Goal: Transaction & Acquisition: Subscribe to service/newsletter

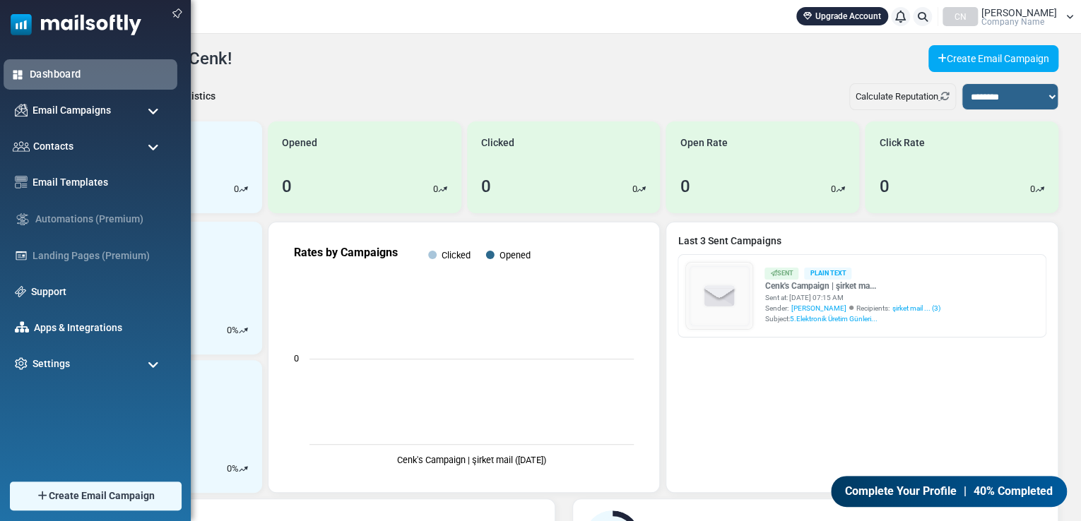
click at [14, 68] on img at bounding box center [17, 74] width 13 height 13
click at [70, 142] on span "Contacts" at bounding box center [51, 146] width 42 height 16
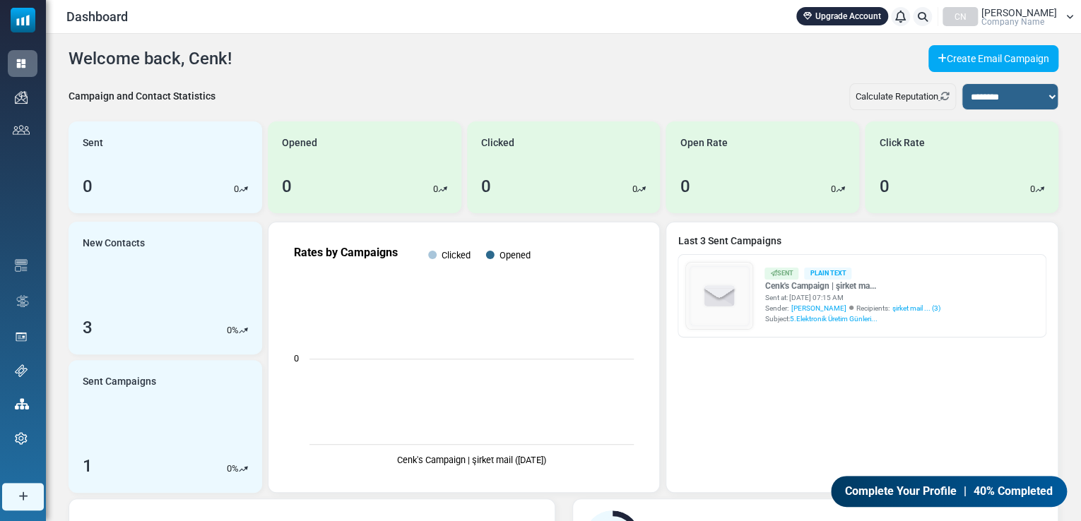
click at [0, 0] on link "Contacts" at bounding box center [0, 0] width 0 height 0
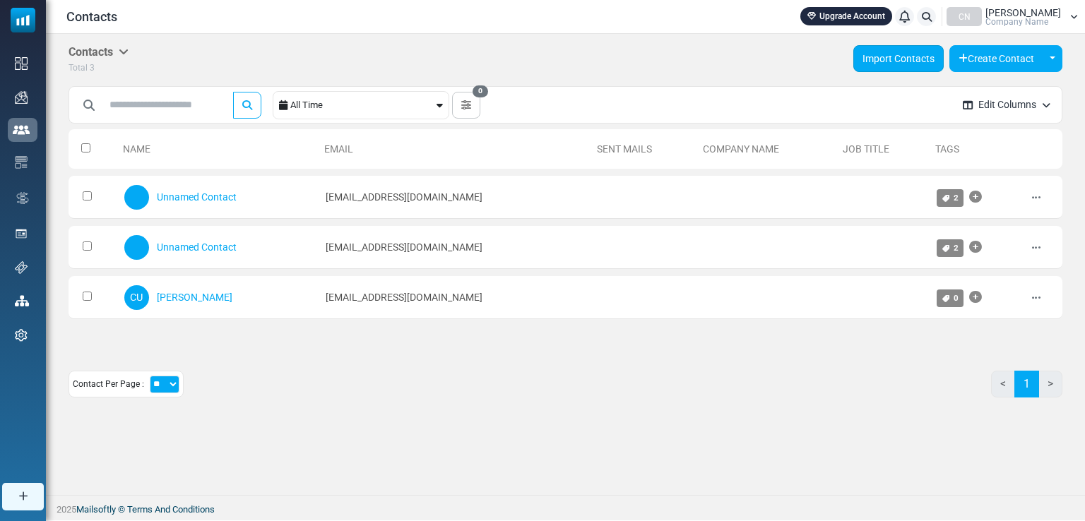
click at [907, 61] on link "Import Contacts" at bounding box center [898, 58] width 90 height 27
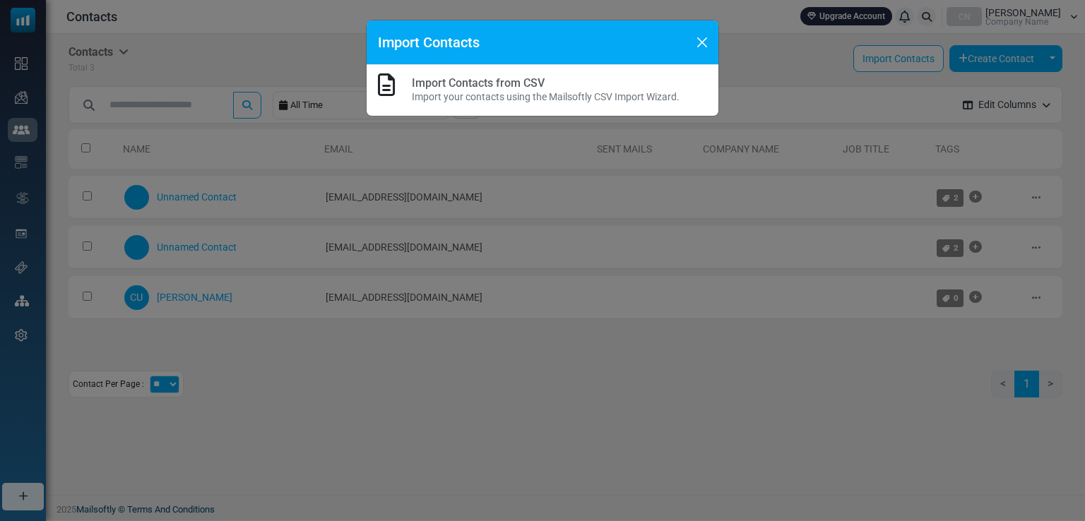
click at [487, 91] on p "Import your contacts using the Mailsoftly CSV Import Wizard." at bounding box center [546, 97] width 268 height 15
click at [376, 84] on div "Import Contacts from CSV Import your contacts using the Mailsoftly CSV Import W…" at bounding box center [543, 90] width 352 height 51
click at [704, 39] on button "Close" at bounding box center [702, 42] width 21 height 21
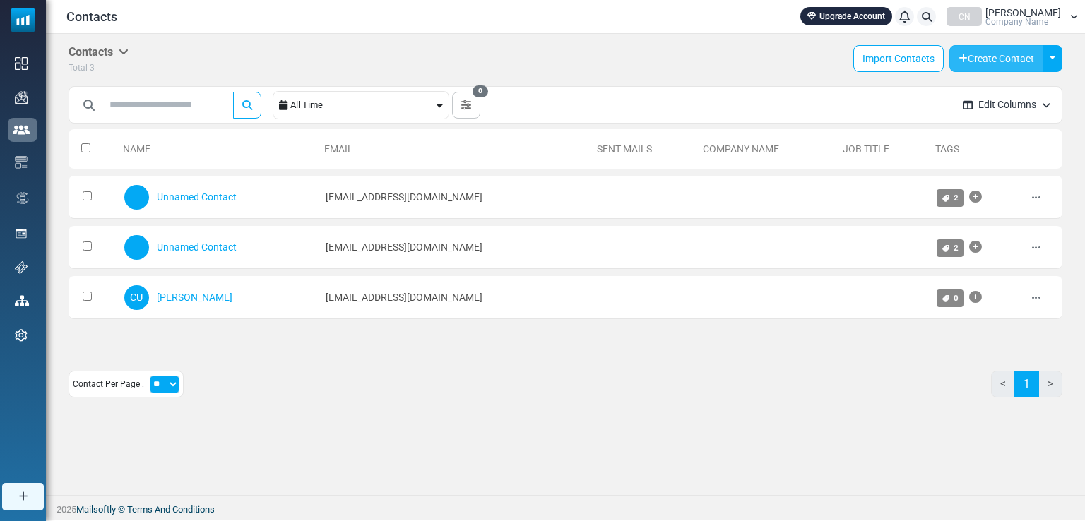
click at [1013, 47] on button "Create Contact" at bounding box center [996, 58] width 94 height 27
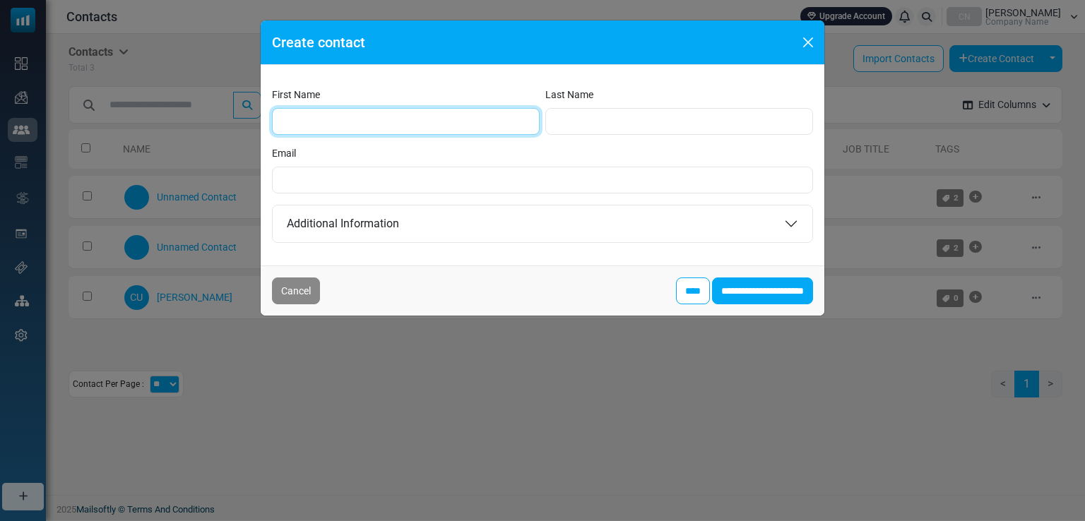
click at [334, 124] on input "First Name" at bounding box center [406, 121] width 268 height 27
type input "****"
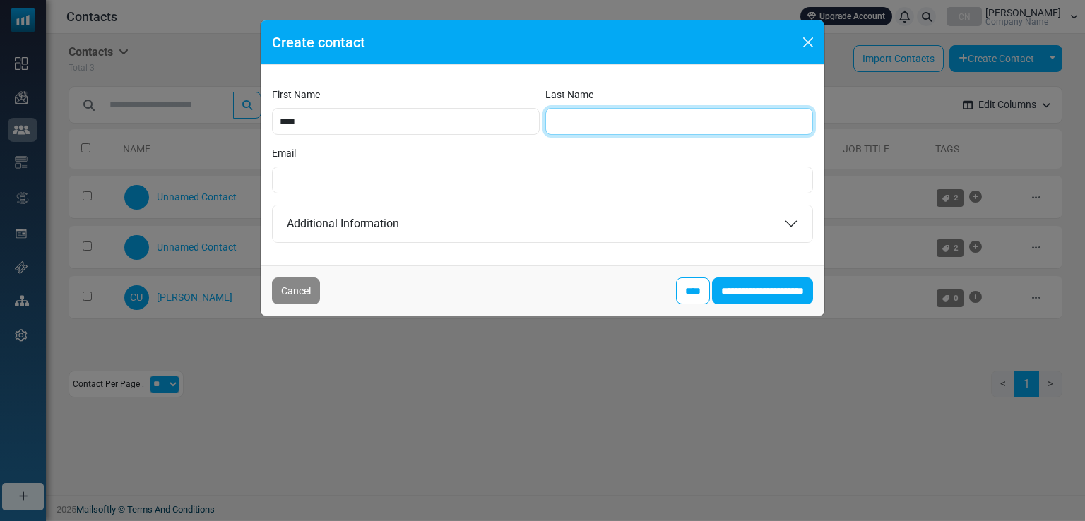
type input "*"
type input "*******"
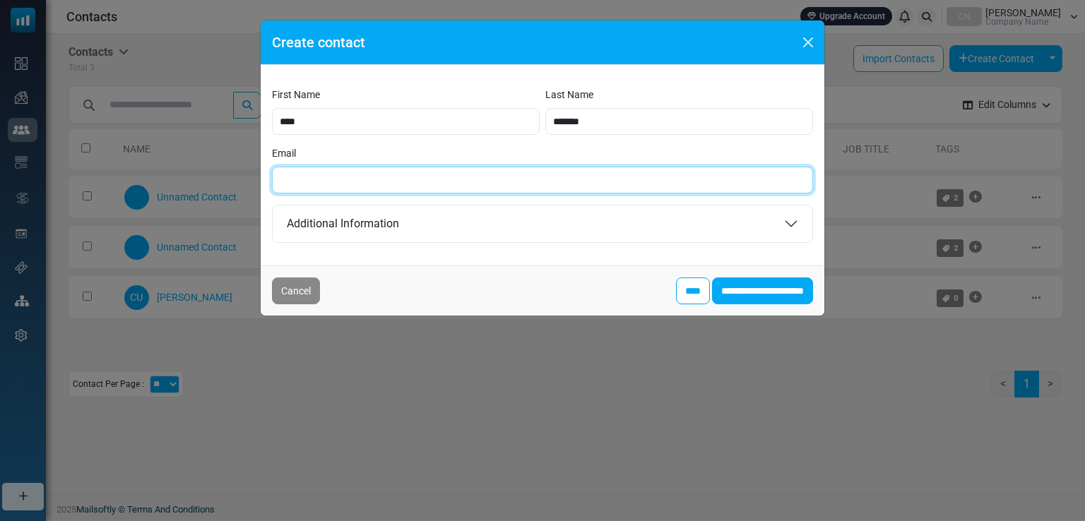
type input "*"
type input "**********"
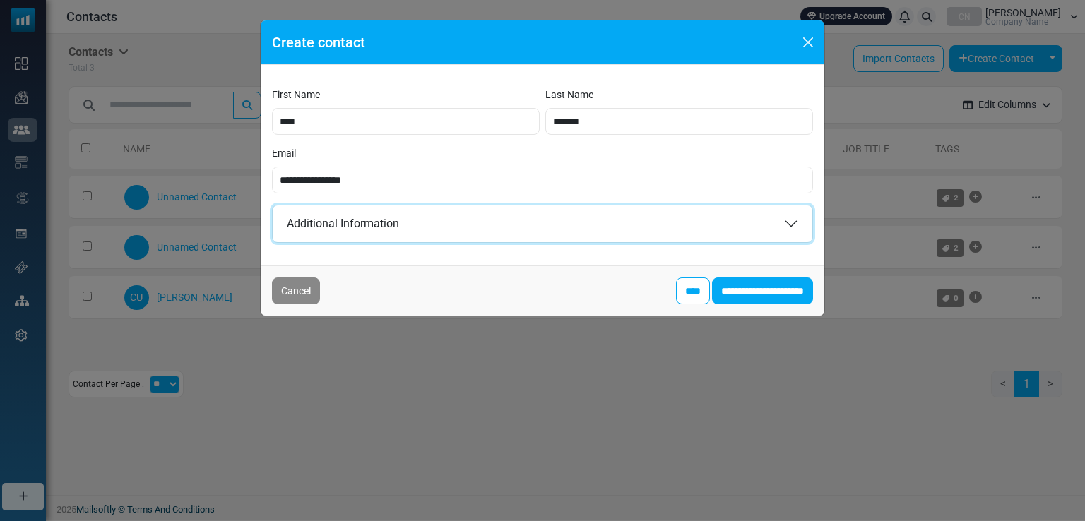
click at [463, 222] on button "Additional Information" at bounding box center [543, 224] width 540 height 37
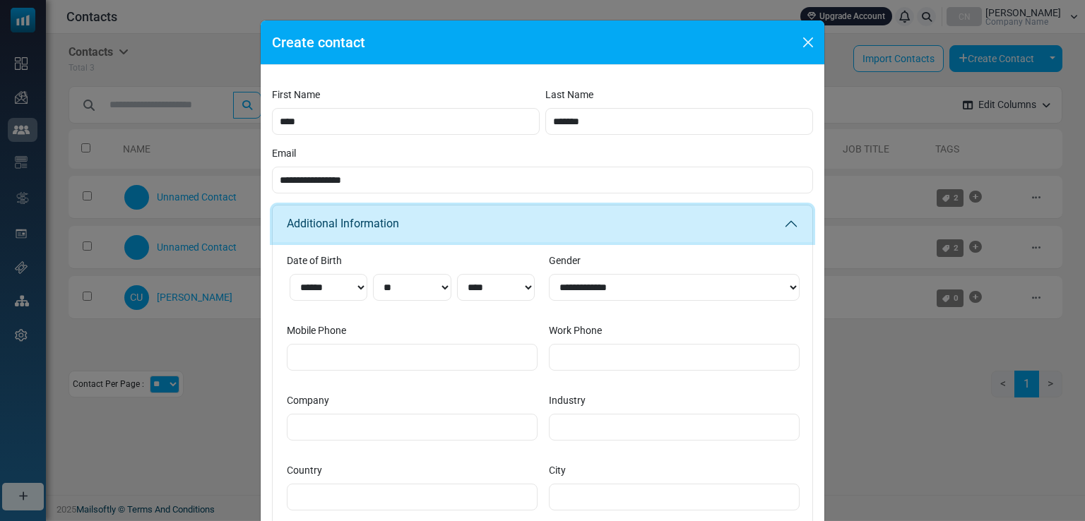
click at [457, 230] on button "Additional Information" at bounding box center [543, 224] width 540 height 37
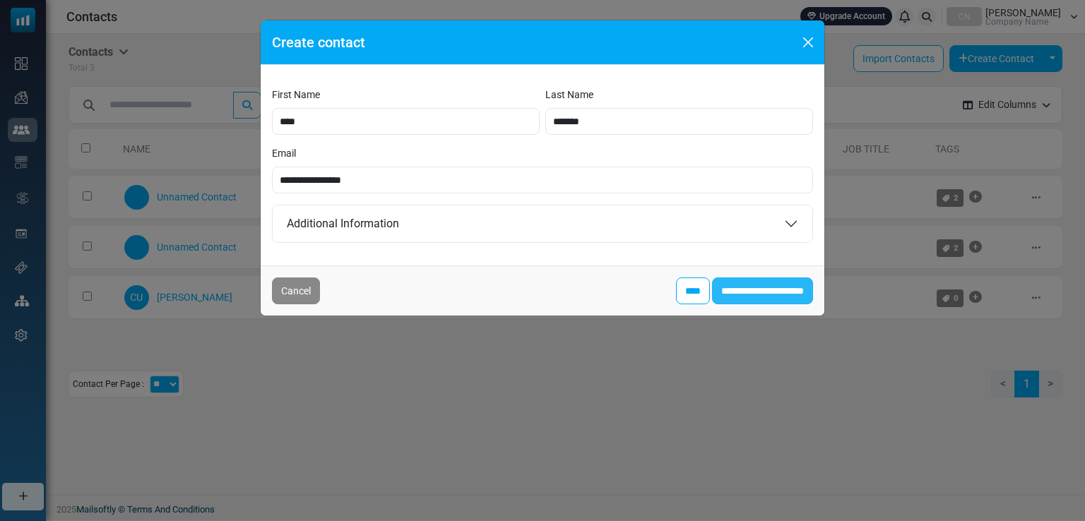
click at [756, 294] on input "**********" at bounding box center [762, 291] width 101 height 27
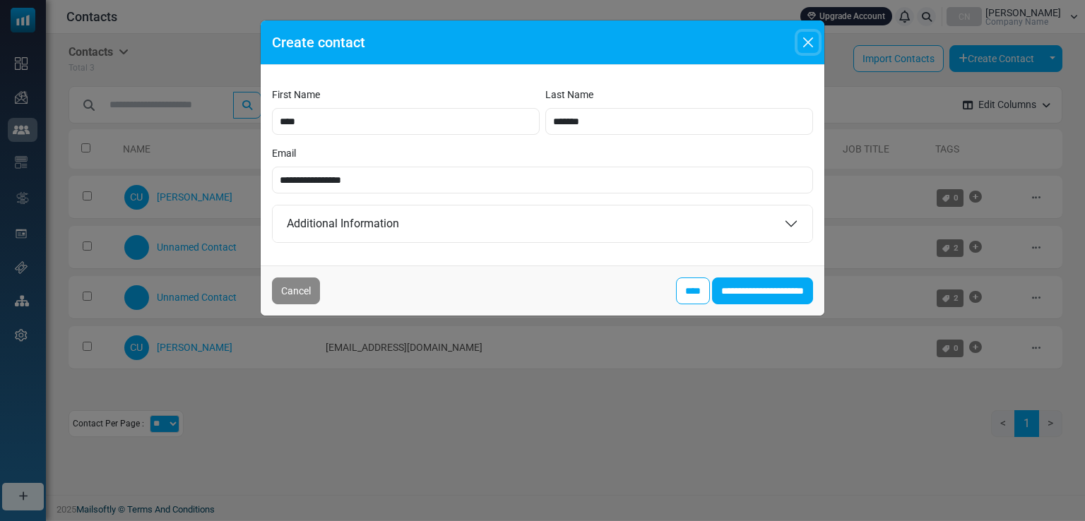
click at [805, 40] on button "Close" at bounding box center [808, 42] width 21 height 21
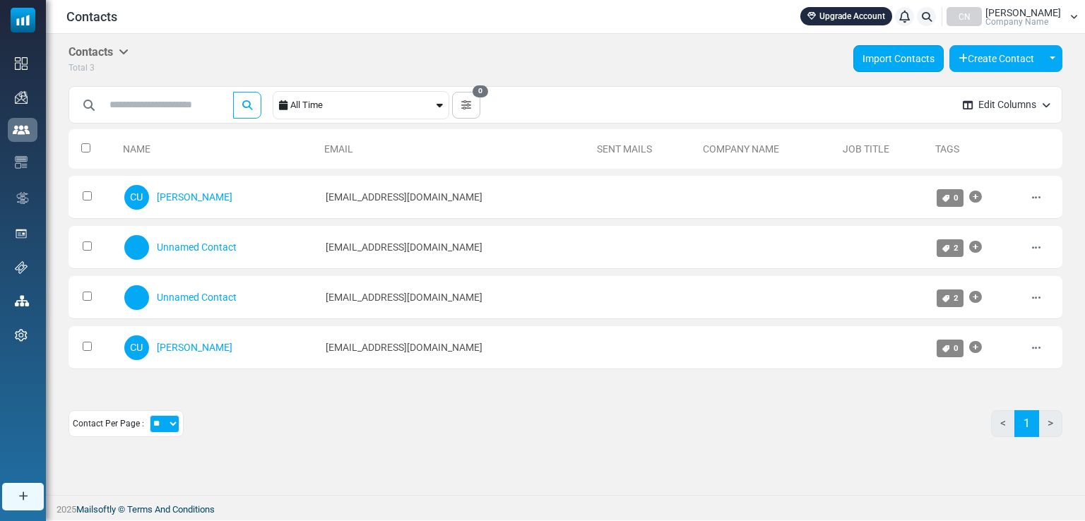
click at [918, 71] on link "Import Contacts" at bounding box center [898, 58] width 90 height 27
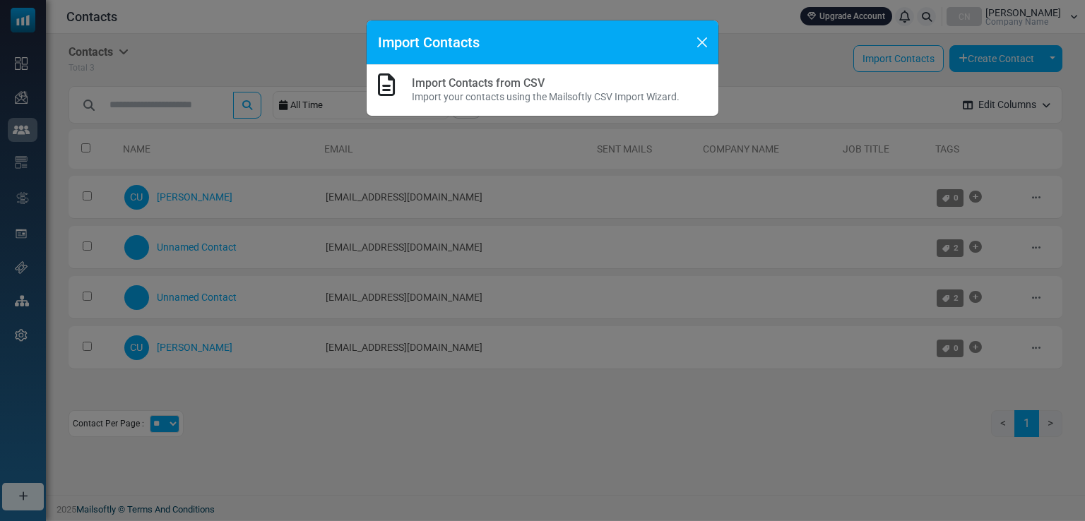
click at [568, 80] on h6 "Import Contacts from CSV" at bounding box center [546, 82] width 268 height 13
click at [711, 39] on button "Close" at bounding box center [702, 42] width 21 height 21
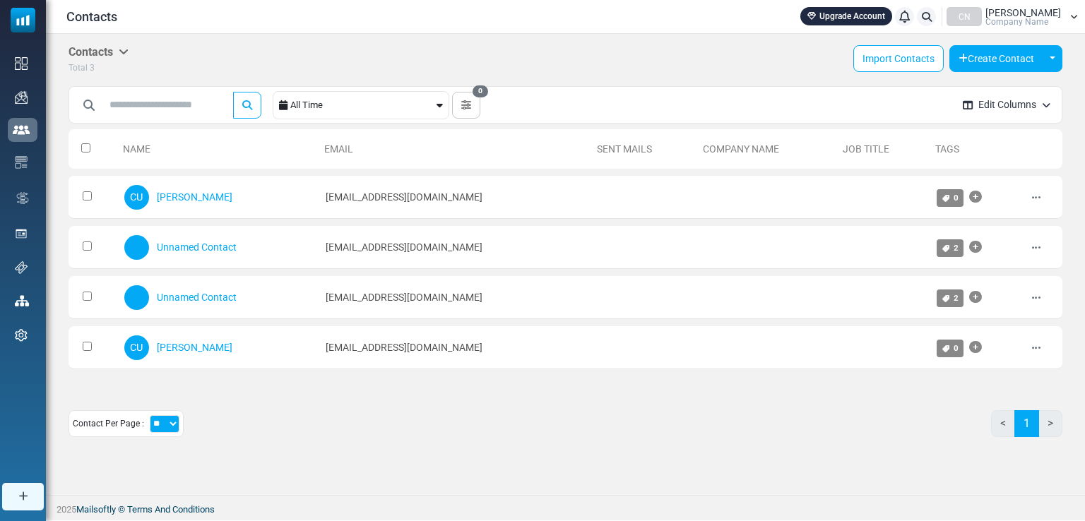
click at [993, 107] on button "Edit Columns" at bounding box center [1007, 104] width 110 height 37
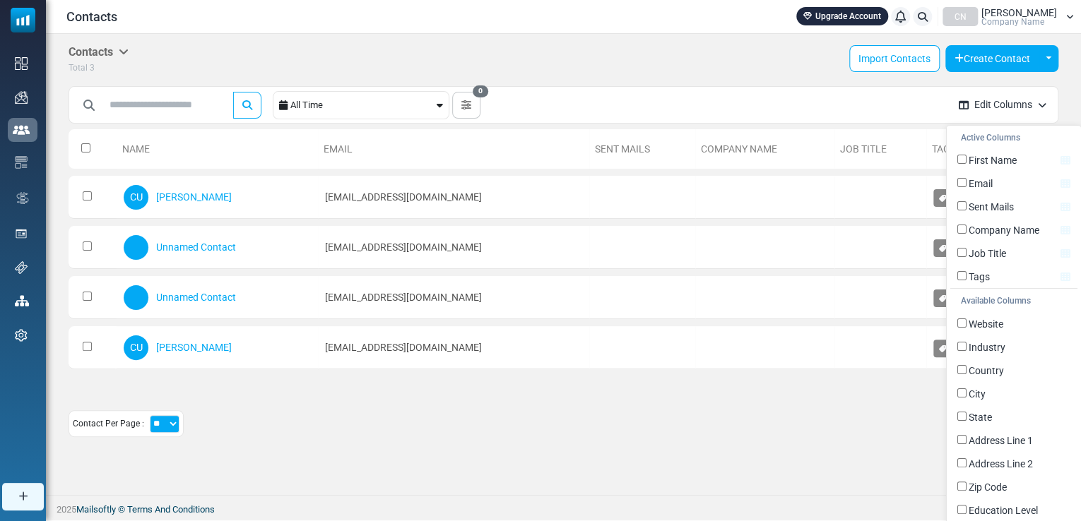
click at [993, 107] on button "Edit Columns" at bounding box center [1002, 104] width 110 height 37
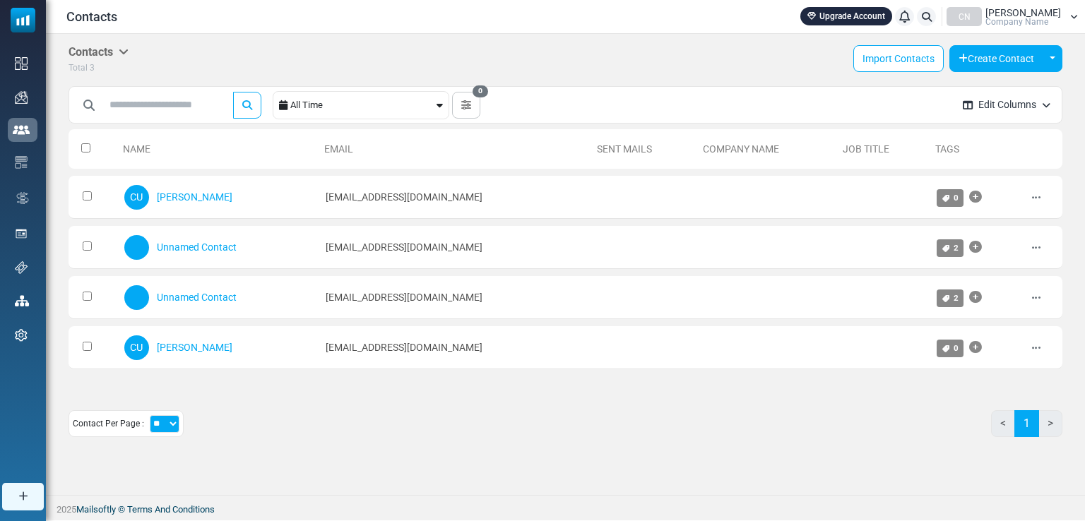
drag, startPoint x: 311, startPoint y: 97, endPoint x: 322, endPoint y: 98, distance: 11.3
click at [311, 97] on div "All Time" at bounding box center [361, 105] width 143 height 27
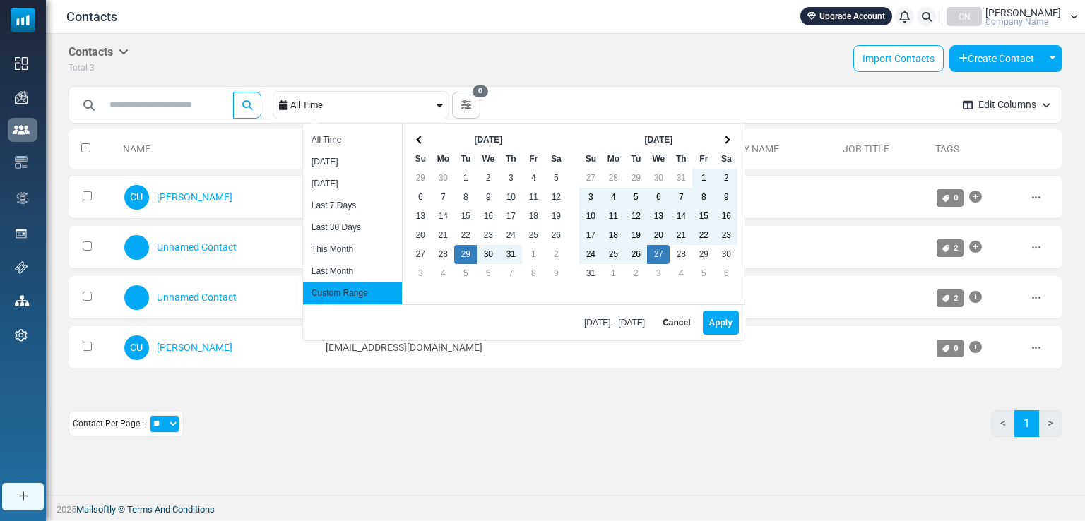
click at [333, 100] on div "All Time" at bounding box center [361, 105] width 143 height 27
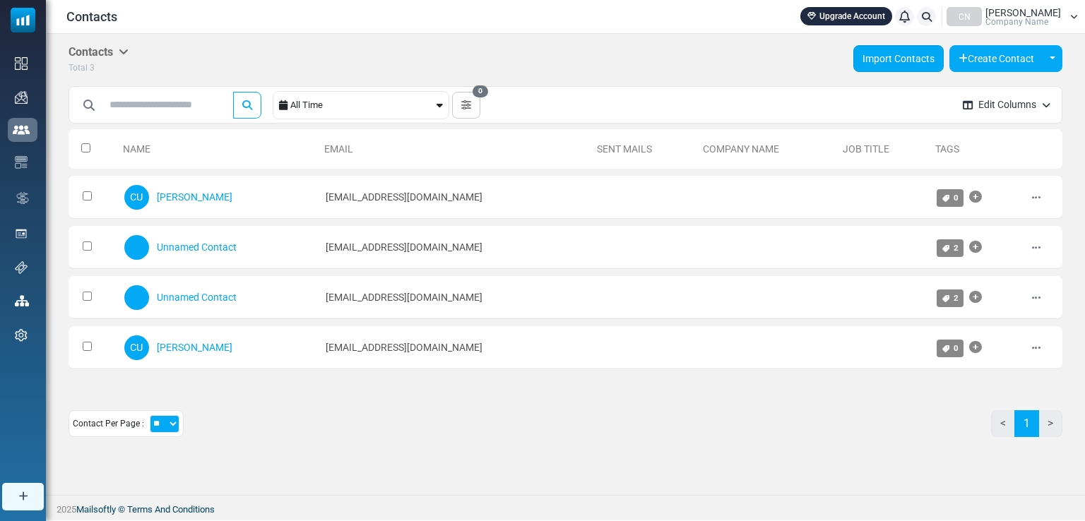
click at [899, 55] on link "Import Contacts" at bounding box center [898, 58] width 90 height 27
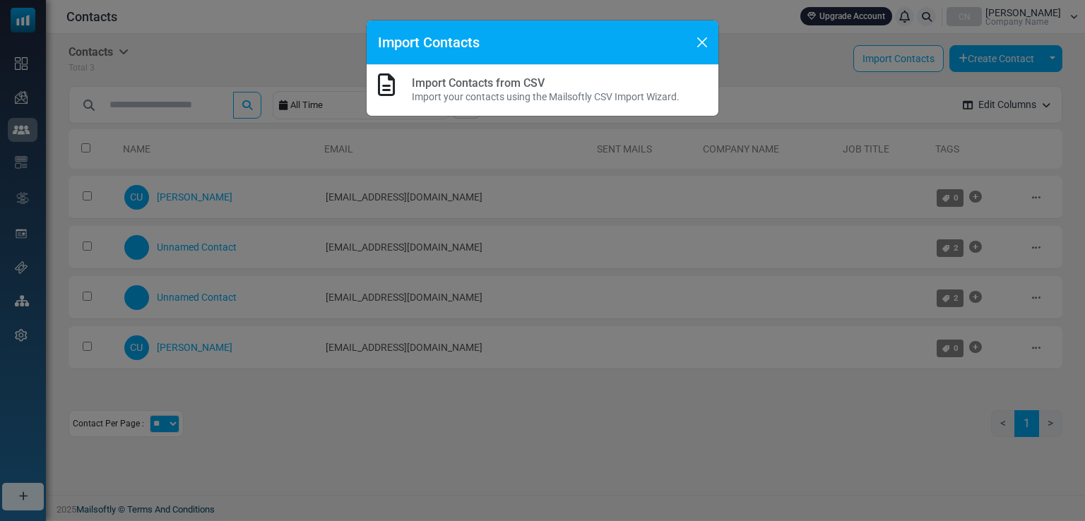
click at [559, 90] on p "Import your contacts using the Mailsoftly CSV Import Wizard." at bounding box center [546, 97] width 268 height 15
click at [673, 42] on div "Import Contacts" at bounding box center [543, 42] width 352 height 45
click at [689, 37] on div "Import Contacts" at bounding box center [543, 42] width 352 height 45
click at [698, 43] on button "Close" at bounding box center [702, 42] width 21 height 21
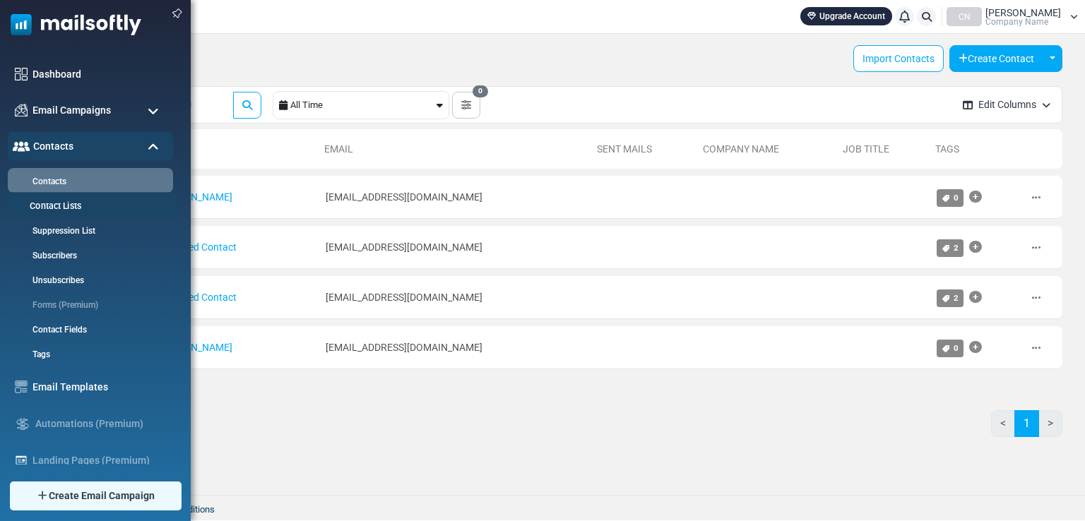
click at [54, 205] on link "Contact Lists" at bounding box center [89, 206] width 170 height 13
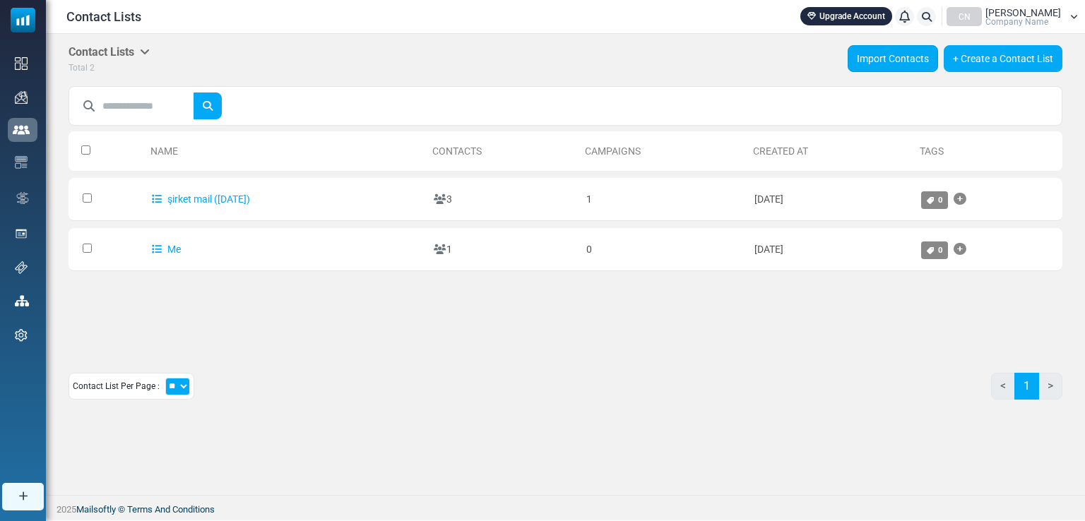
click at [887, 55] on link "Import Contacts" at bounding box center [893, 58] width 90 height 27
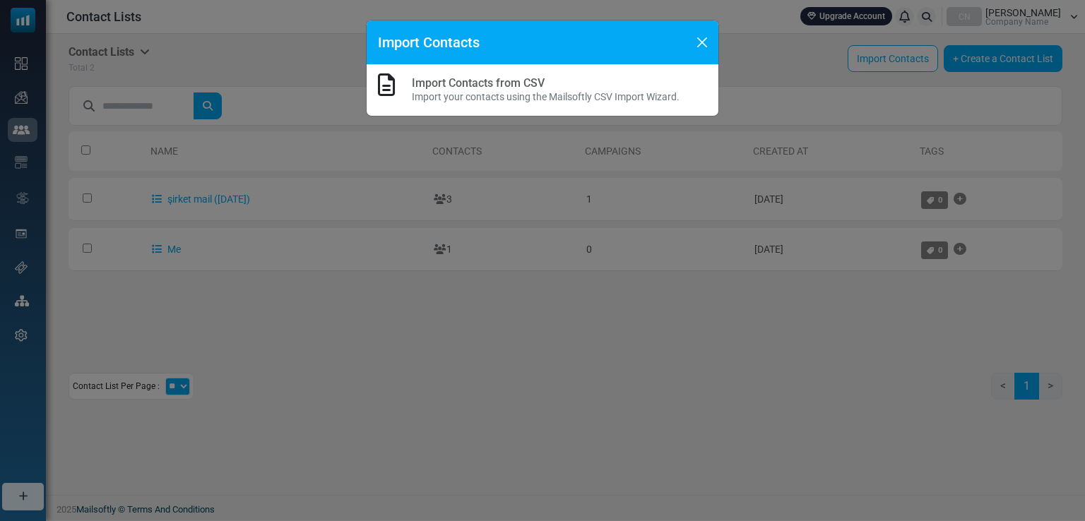
click at [723, 42] on div "Import Contacts Import Contacts from CSV Import your contacts using the Mailsof…" at bounding box center [542, 260] width 1085 height 521
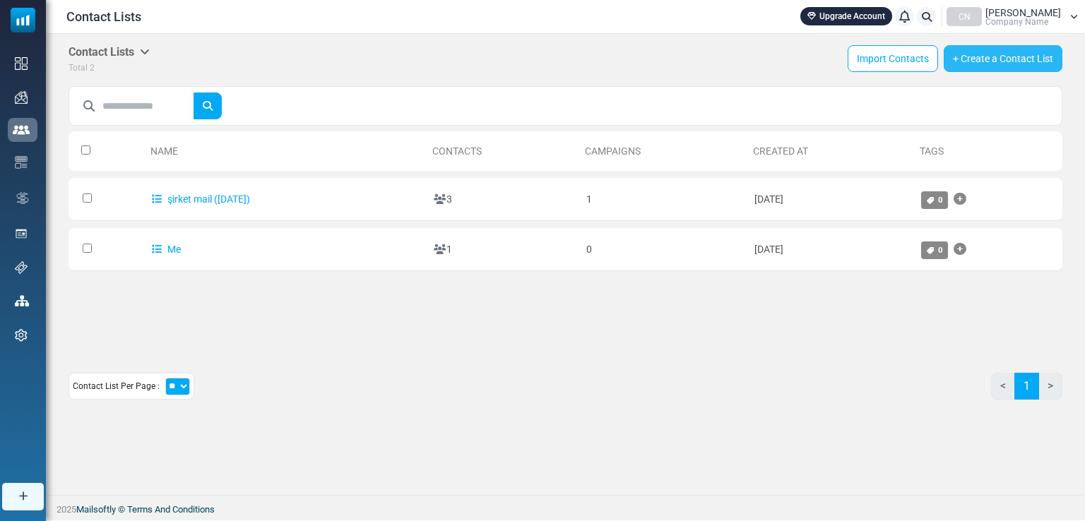
click at [1012, 49] on link "+ Create a Contact List" at bounding box center [1003, 58] width 119 height 27
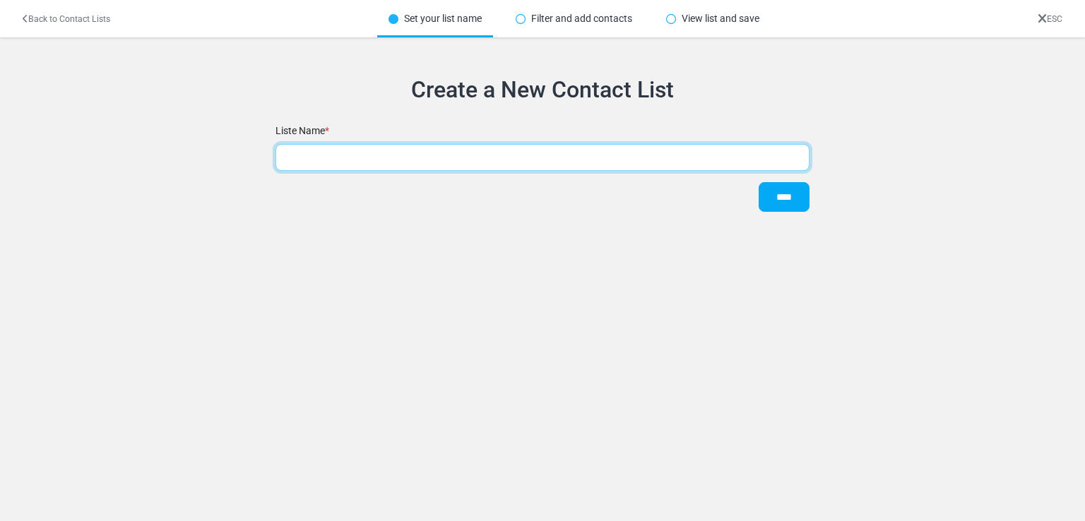
click at [514, 162] on input "text" at bounding box center [543, 157] width 534 height 27
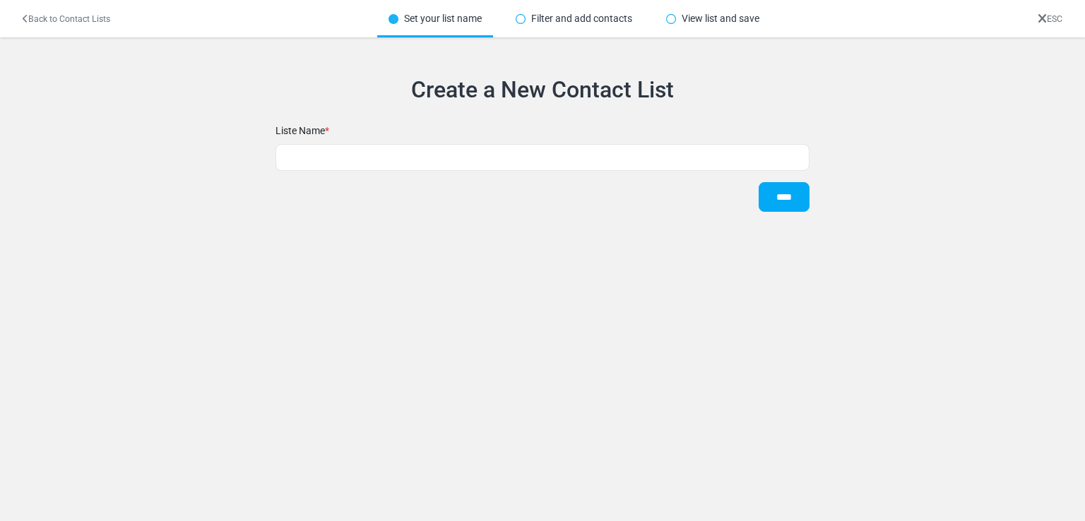
click at [569, 20] on div "Filter and add contacts" at bounding box center [573, 18] width 139 height 37
click at [34, 14] on link "Back to Contact Lists" at bounding box center [67, 19] width 88 height 10
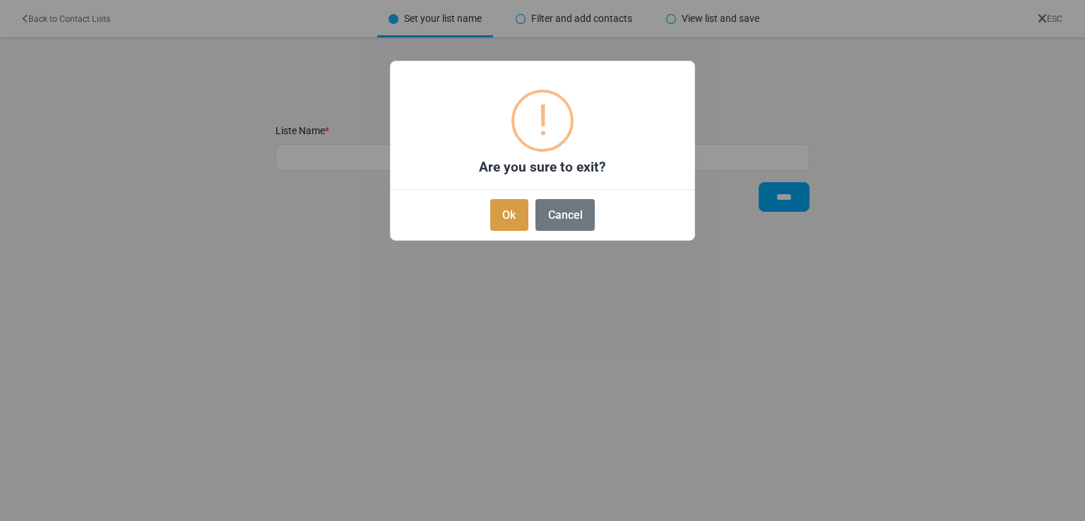
click at [515, 199] on button "Ok" at bounding box center [509, 215] width 38 height 32
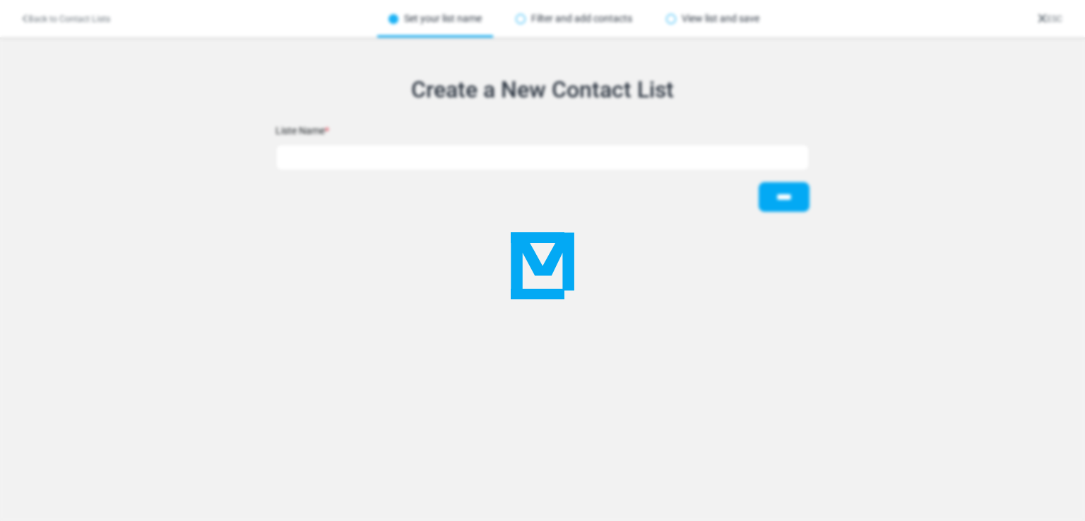
click at [513, 204] on div at bounding box center [542, 260] width 1085 height 521
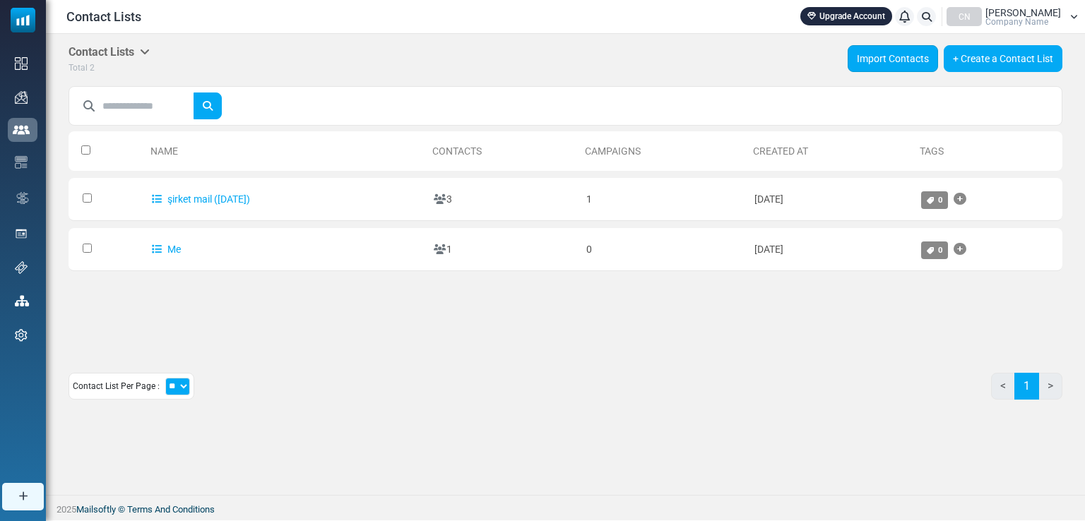
click at [916, 54] on link "Import Contacts" at bounding box center [893, 58] width 90 height 27
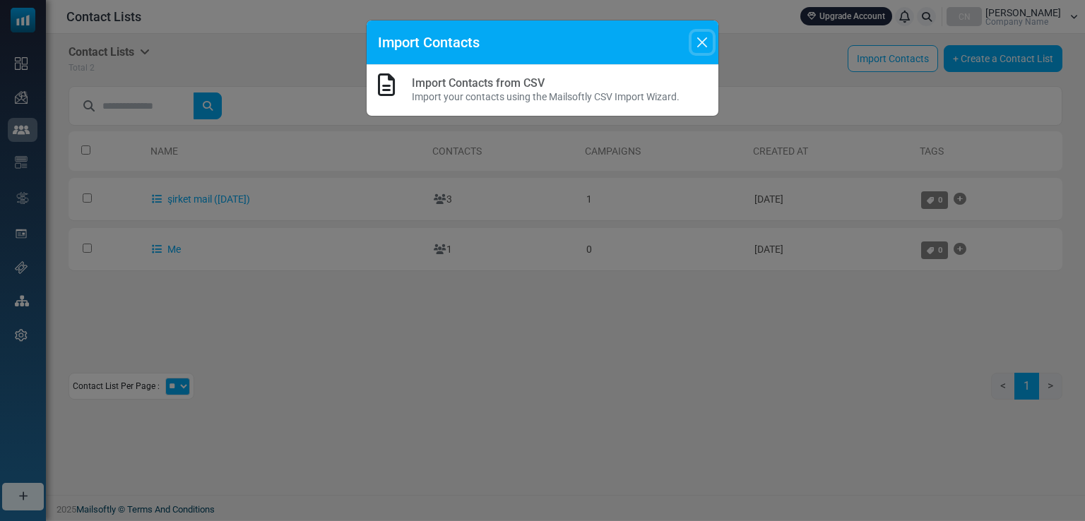
click at [702, 39] on button "Close" at bounding box center [702, 42] width 21 height 21
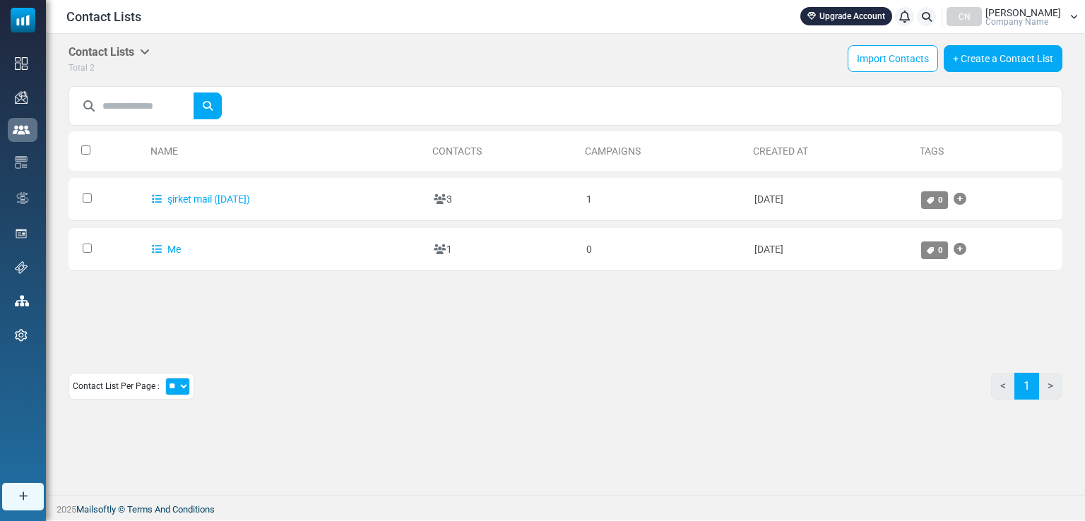
click at [1029, 10] on span "[PERSON_NAME]" at bounding box center [1023, 13] width 76 height 10
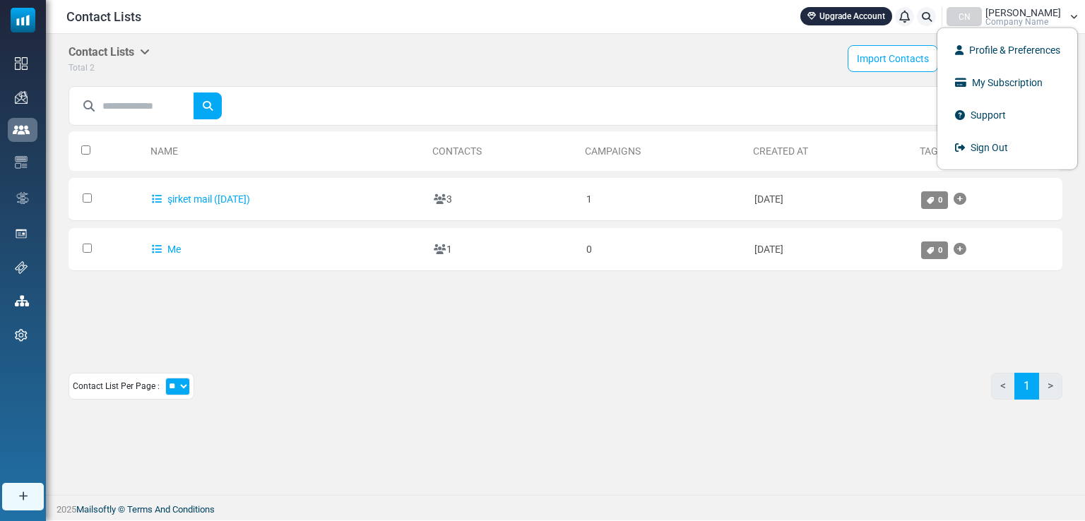
click at [1021, 24] on span "Company Name" at bounding box center [1016, 22] width 63 height 8
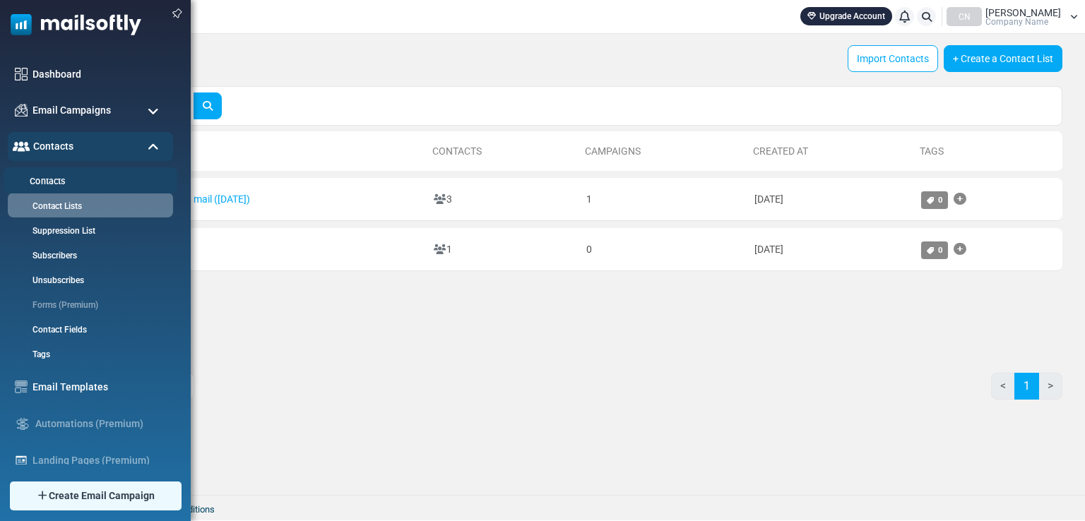
click at [75, 178] on link "Contacts" at bounding box center [89, 181] width 170 height 13
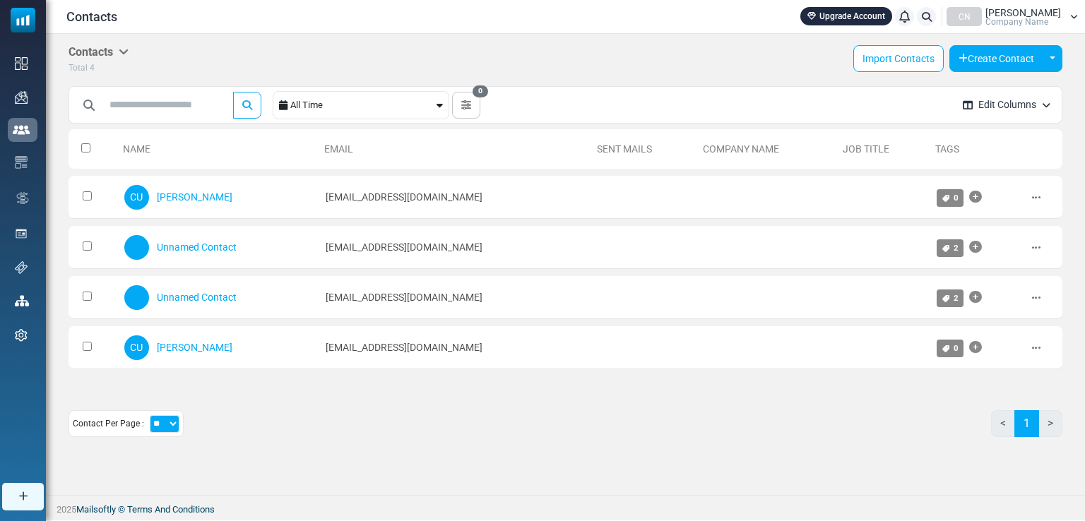
click at [1024, 103] on button "Edit Columns" at bounding box center [1007, 104] width 110 height 37
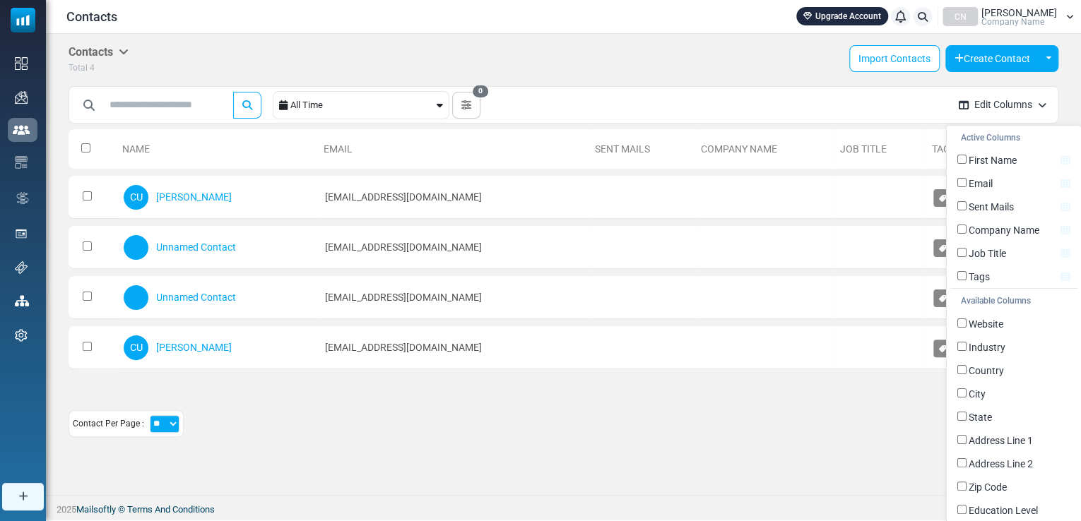
click at [1023, 103] on button "Edit Columns" at bounding box center [1002, 104] width 110 height 37
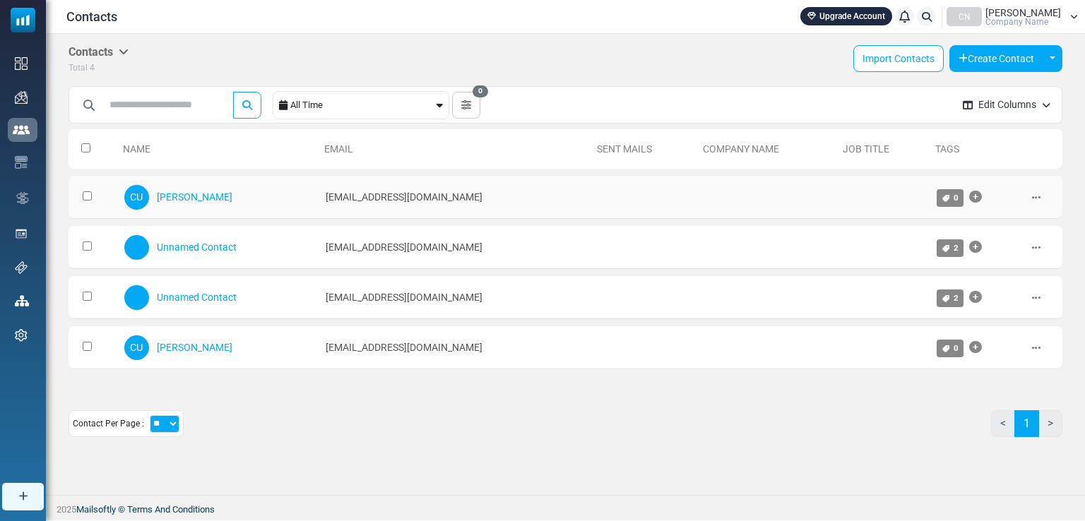
click at [1034, 193] on icon at bounding box center [1036, 198] width 8 height 10
click at [1002, 229] on link "Edit" at bounding box center [997, 230] width 120 height 25
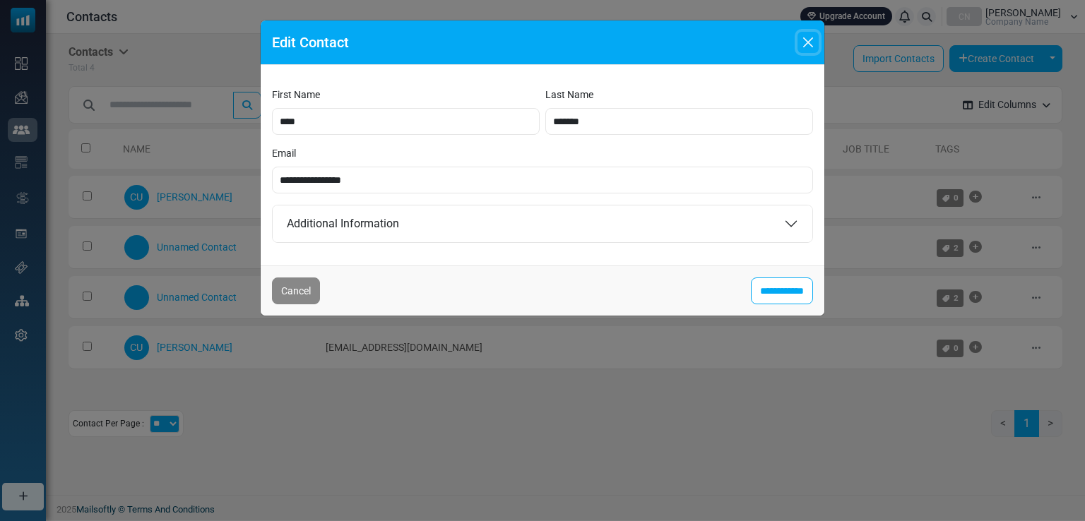
click at [805, 46] on button "Close" at bounding box center [808, 42] width 21 height 21
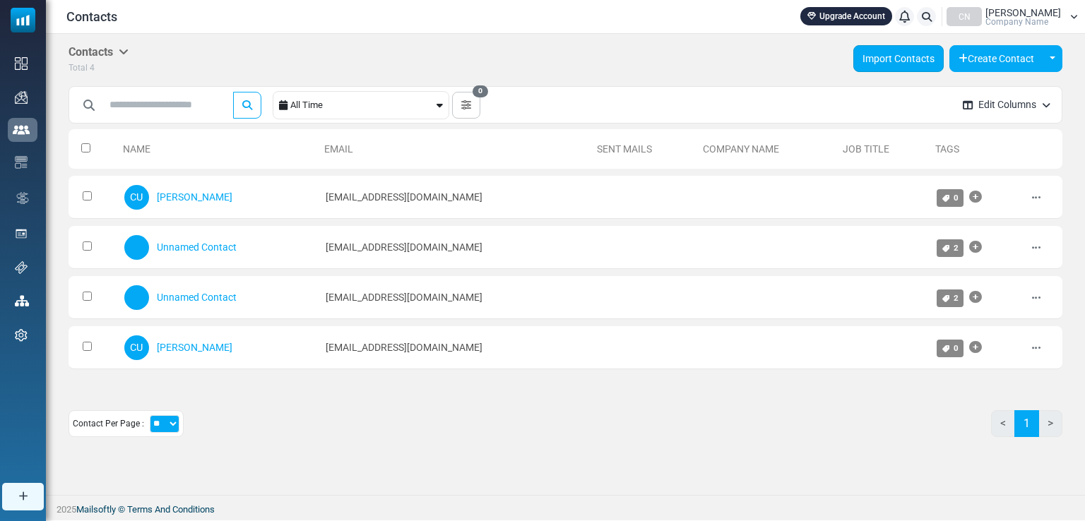
click at [904, 57] on link "Import Contacts" at bounding box center [898, 58] width 90 height 27
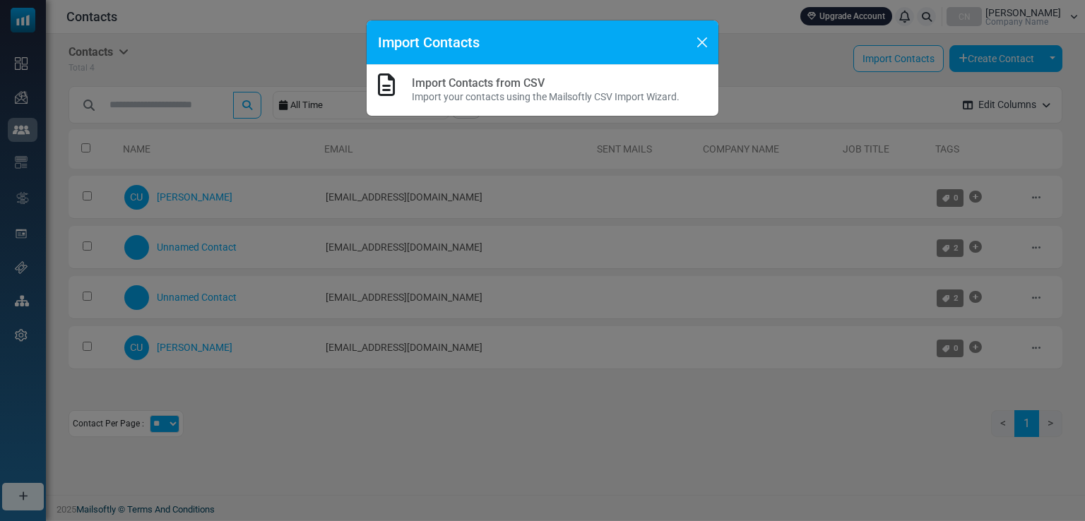
click at [519, 100] on p "Import your contacts using the Mailsoftly CSV Import Wizard." at bounding box center [546, 97] width 268 height 15
click at [683, 105] on div "Import Contacts from CSV Import your contacts using the Mailsoftly CSV Import W…" at bounding box center [543, 90] width 352 height 51
click at [379, 88] on icon at bounding box center [386, 84] width 17 height 23
drag, startPoint x: 379, startPoint y: 88, endPoint x: 388, endPoint y: 83, distance: 10.4
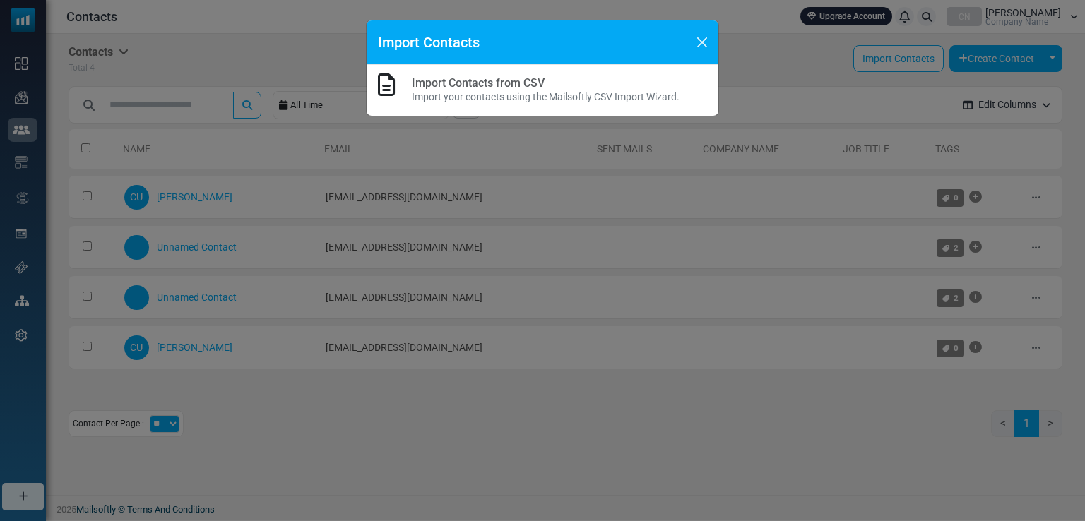
click at [379, 88] on icon at bounding box center [386, 84] width 17 height 23
drag, startPoint x: 389, startPoint y: 83, endPoint x: 501, endPoint y: 71, distance: 112.3
click at [390, 84] on icon at bounding box center [386, 84] width 17 height 23
click at [707, 35] on button "Close" at bounding box center [702, 42] width 21 height 21
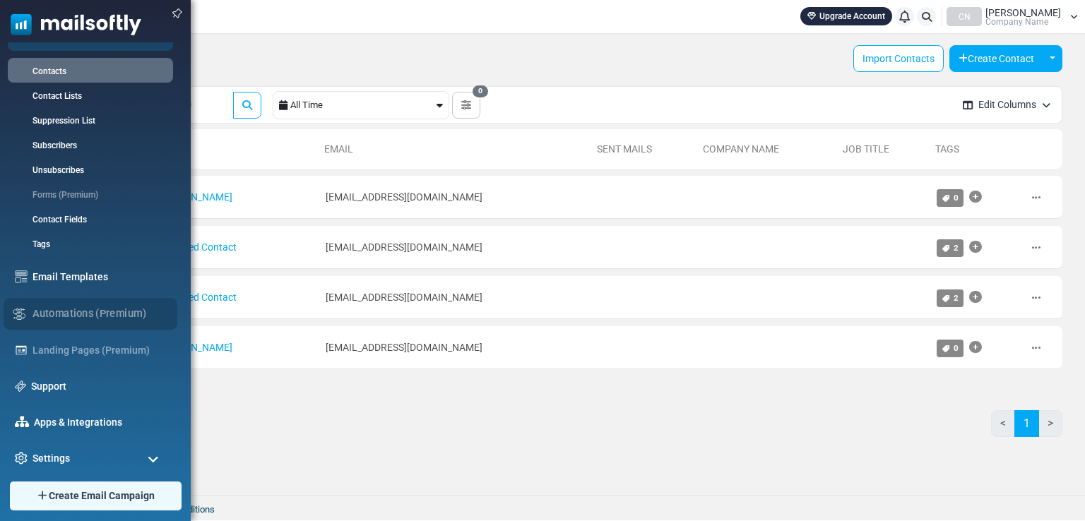
scroll to position [119, 0]
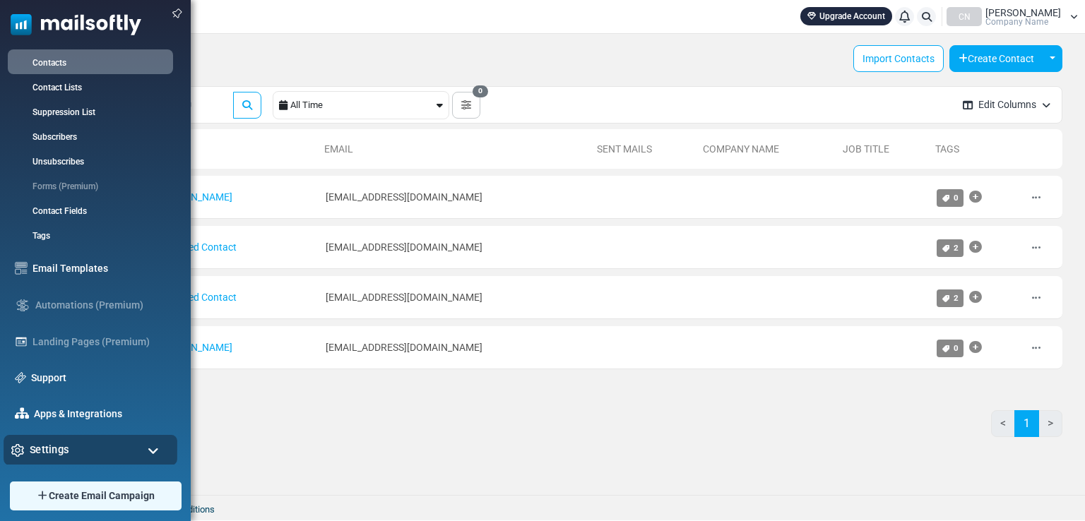
click at [93, 457] on div "Settings" at bounding box center [91, 450] width 174 height 30
click at [97, 446] on div "Settings" at bounding box center [91, 450] width 174 height 30
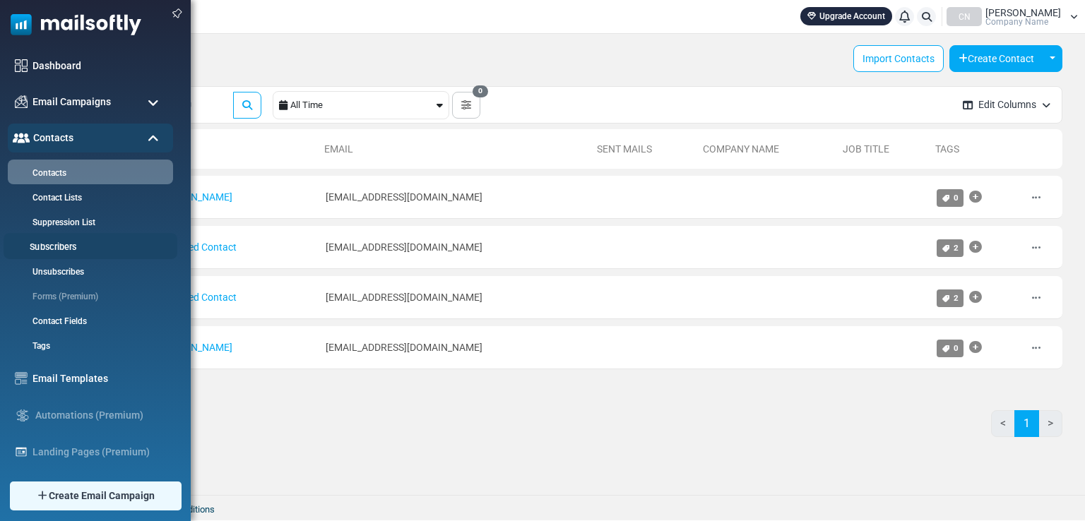
scroll to position [0, 0]
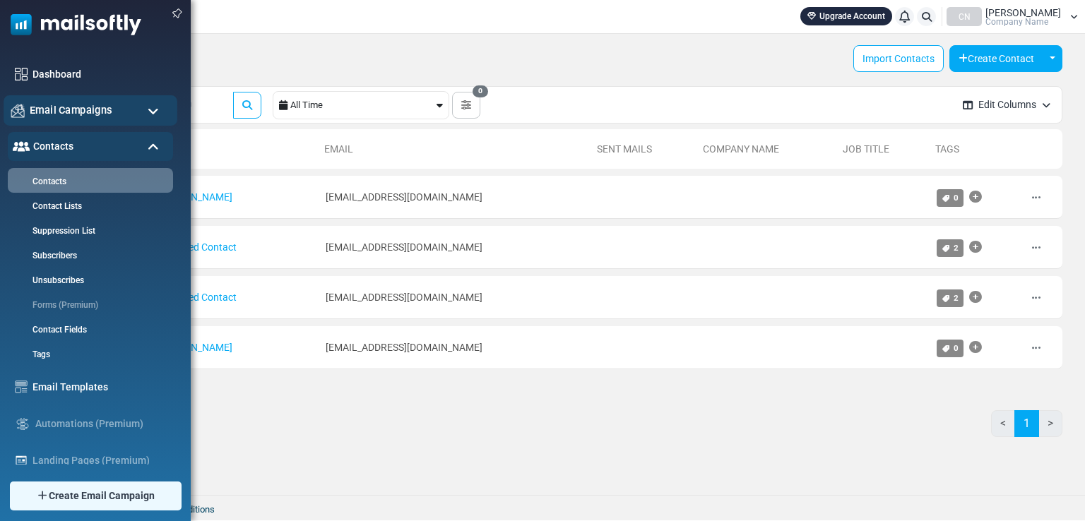
click at [117, 109] on div "Email Campaigns" at bounding box center [91, 110] width 174 height 30
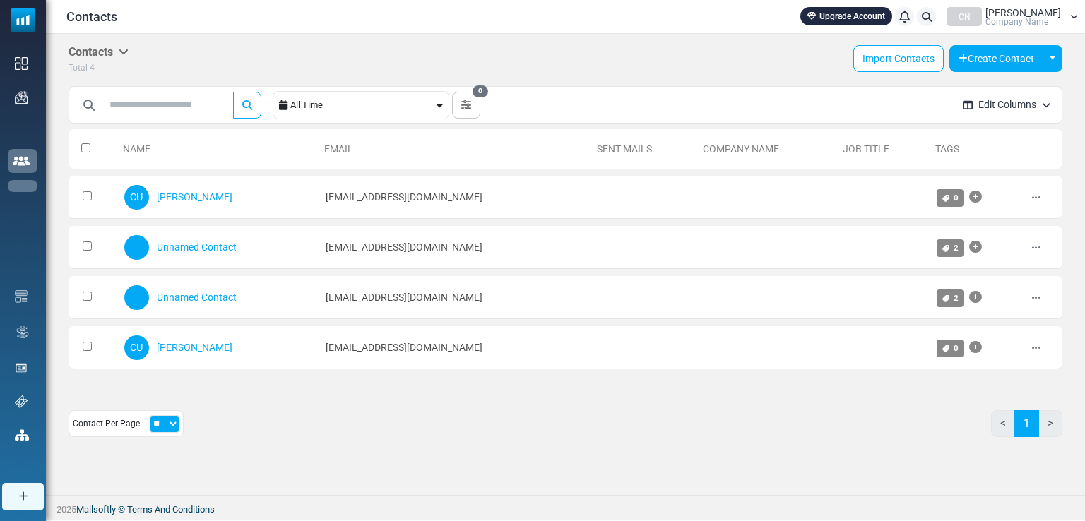
click at [0, 0] on link "Campaigns" at bounding box center [0, 0] width 0 height 0
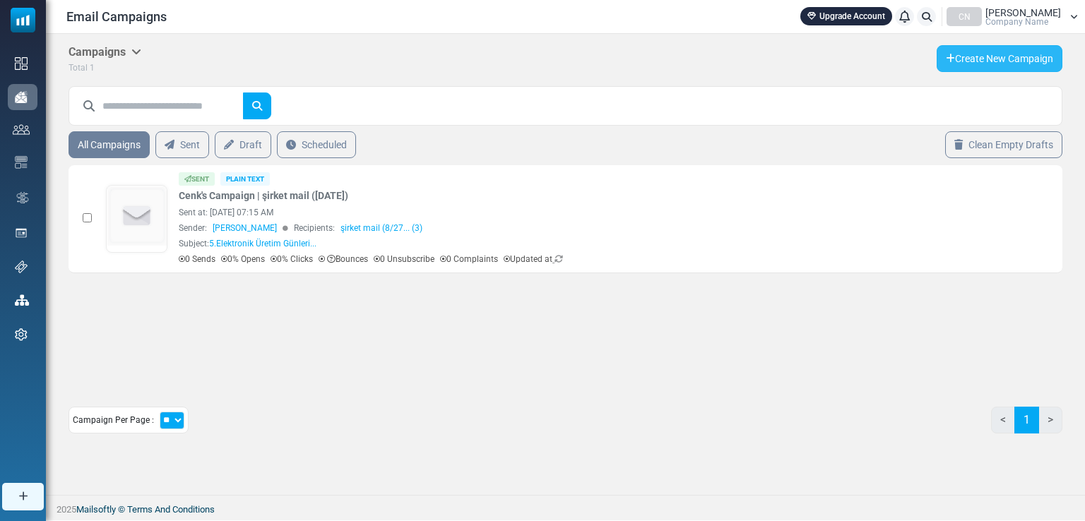
click at [1020, 49] on link "Create New Campaign" at bounding box center [1000, 58] width 126 height 27
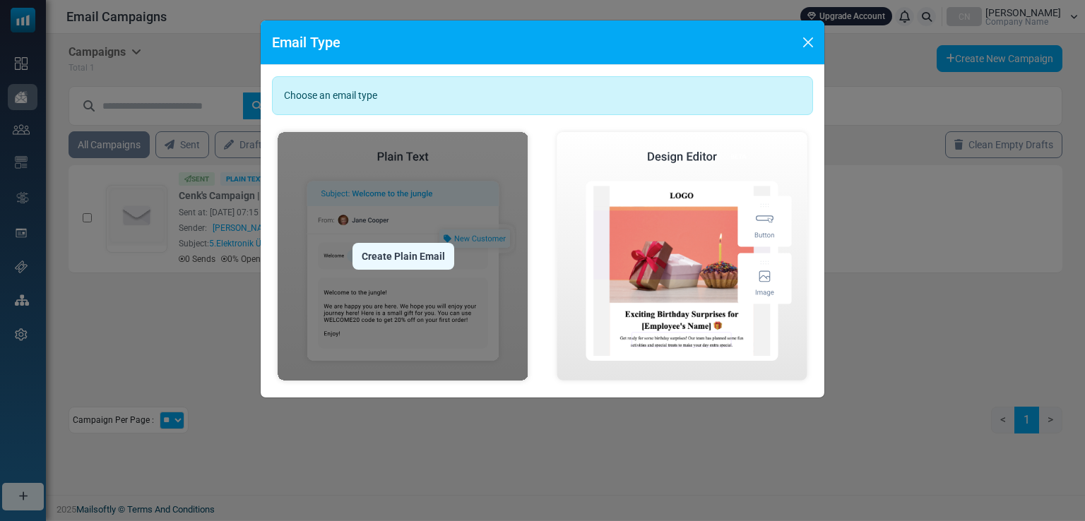
click at [438, 324] on img at bounding box center [403, 256] width 262 height 260
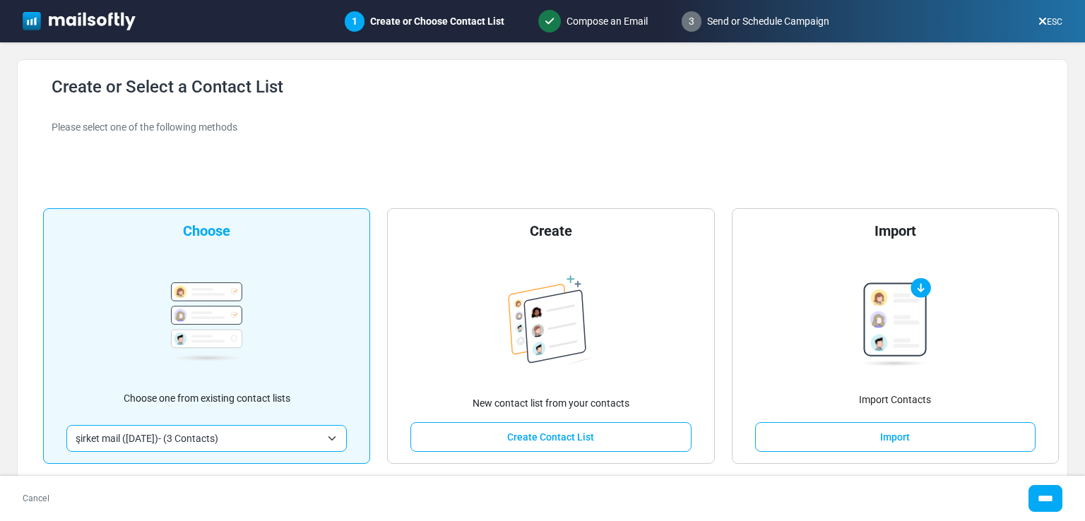
click at [297, 437] on span "şirket mail ([DATE])- (3 Contacts)" at bounding box center [198, 438] width 245 height 17
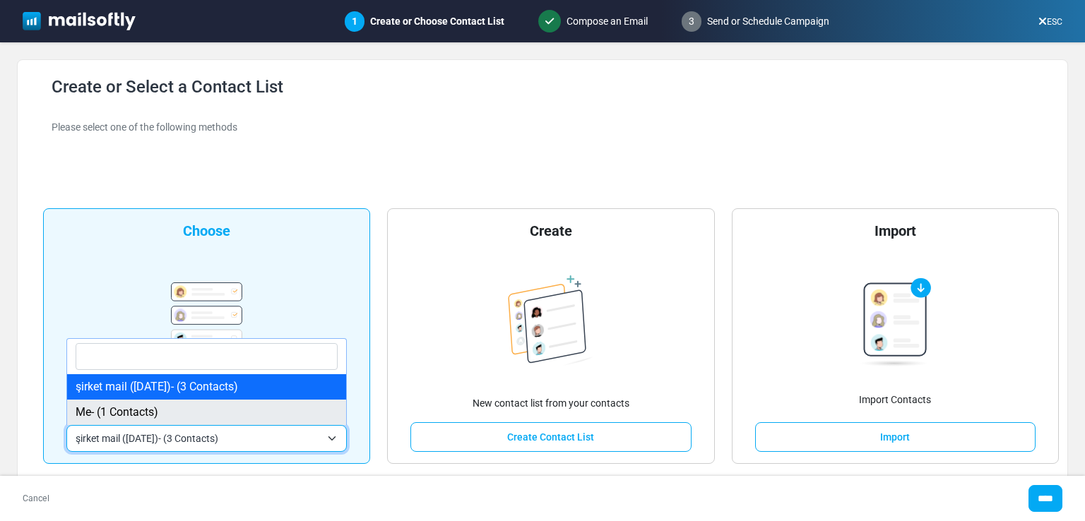
select select "*****"
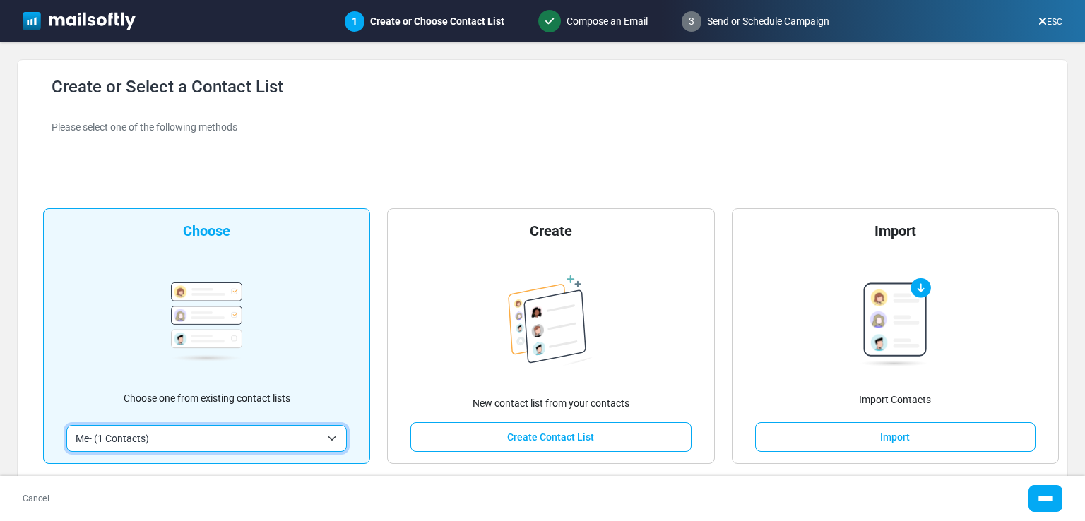
click at [281, 437] on span "Me- (1 Contacts)" at bounding box center [198, 438] width 245 height 17
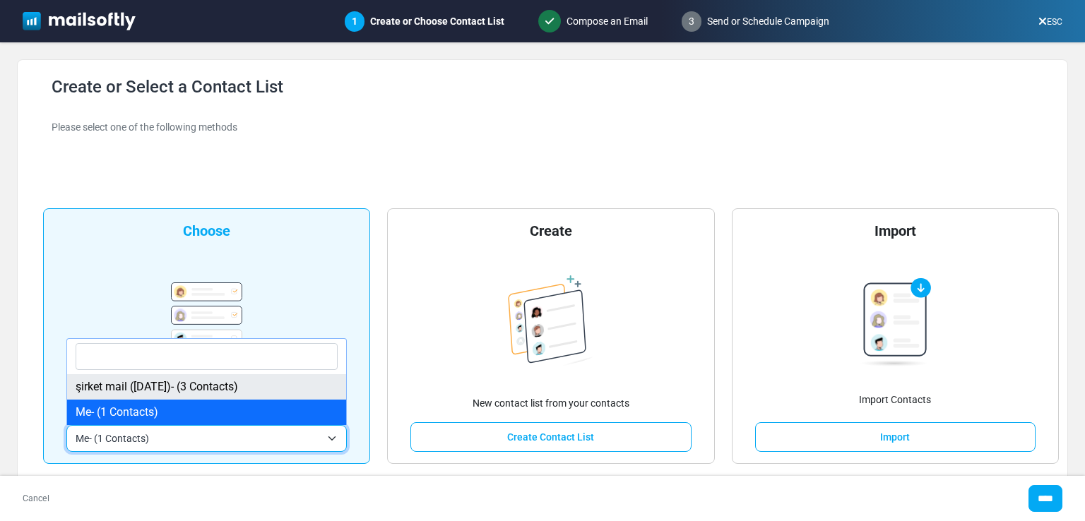
drag, startPoint x: 394, startPoint y: 270, endPoint x: 395, endPoint y: 277, distance: 7.1
click at [394, 278] on div "Create New contact list from your contacts Create Contact List" at bounding box center [550, 336] width 327 height 256
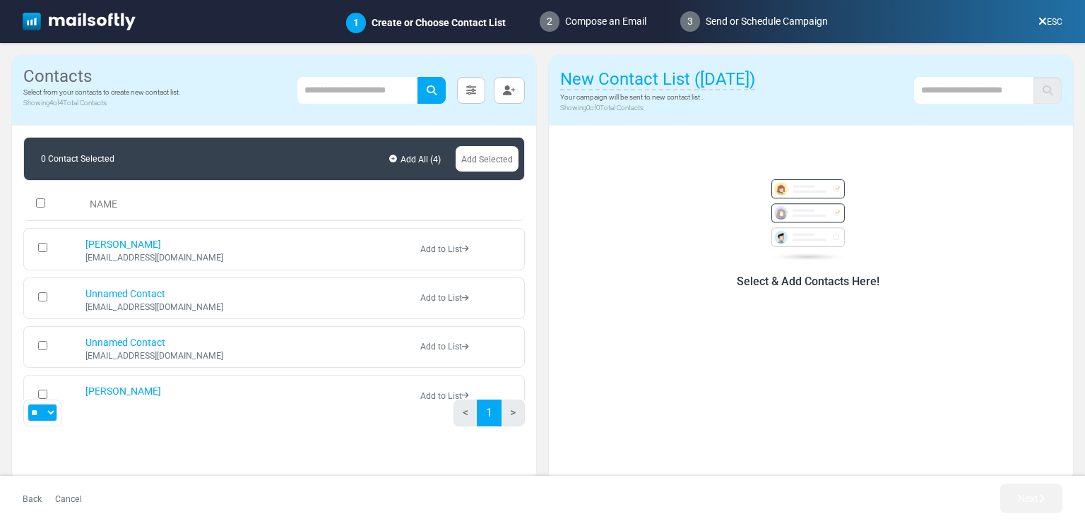
click at [65, 13] on img at bounding box center [79, 22] width 113 height 18
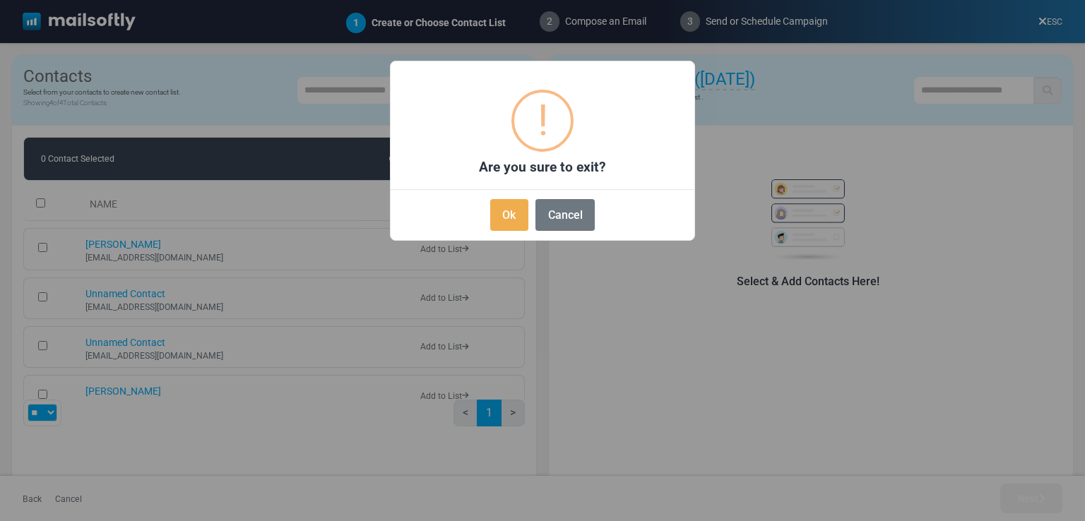
click at [503, 207] on button "Ok" at bounding box center [509, 215] width 38 height 32
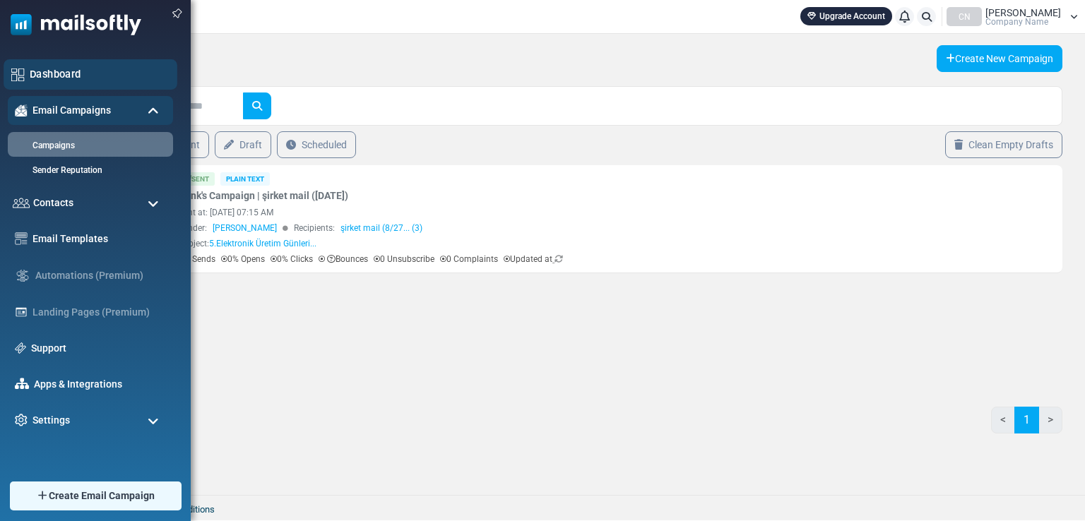
click at [78, 81] on link "Dashboard" at bounding box center [100, 74] width 140 height 16
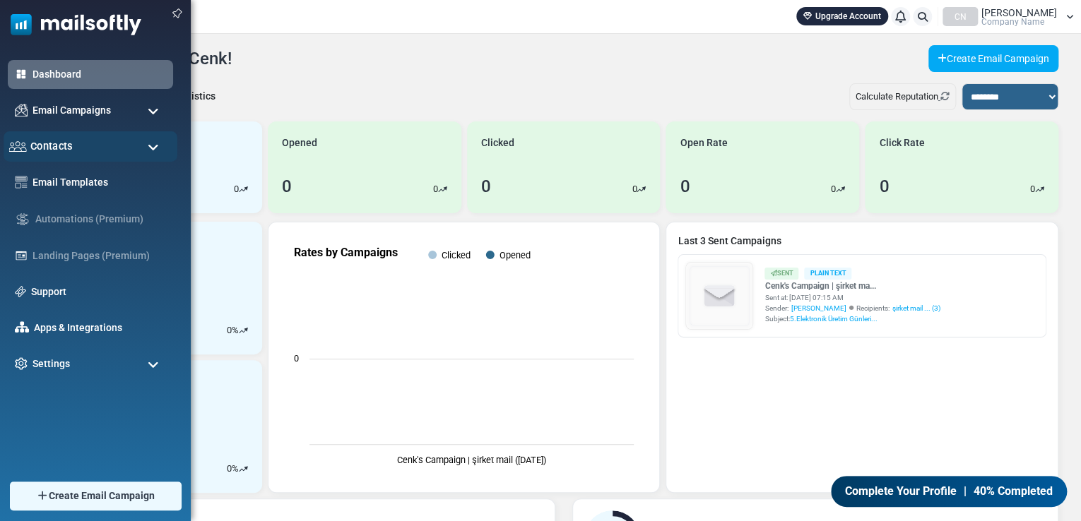
click at [93, 145] on div "Contacts" at bounding box center [91, 146] width 174 height 30
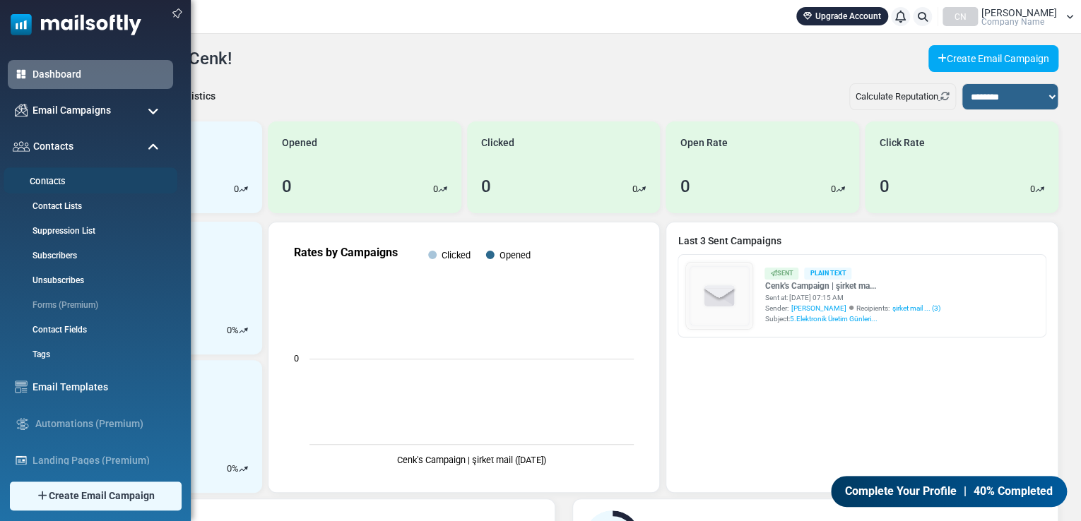
click at [75, 179] on link "Contacts" at bounding box center [89, 181] width 170 height 13
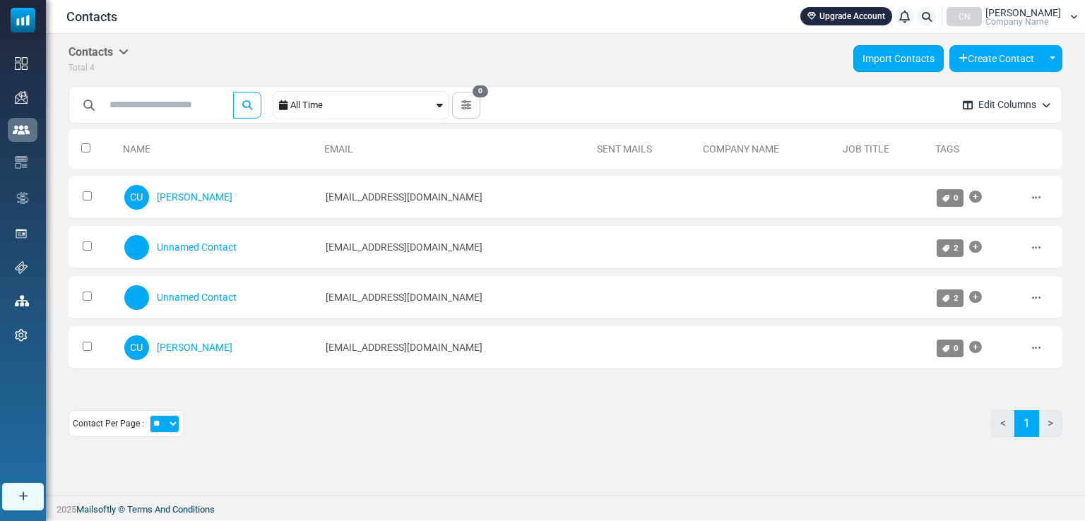
click at [916, 54] on link "Import Contacts" at bounding box center [898, 58] width 90 height 27
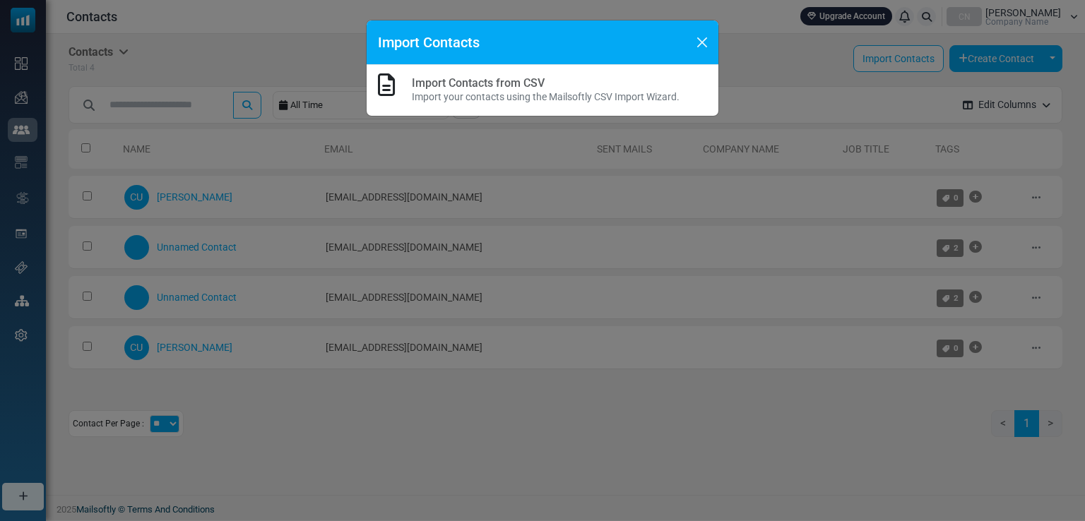
click at [696, 108] on div "Import Contacts from CSV Import your contacts using the Mailsoftly CSV Import W…" at bounding box center [543, 90] width 352 height 51
click at [697, 43] on button "Close" at bounding box center [702, 42] width 21 height 21
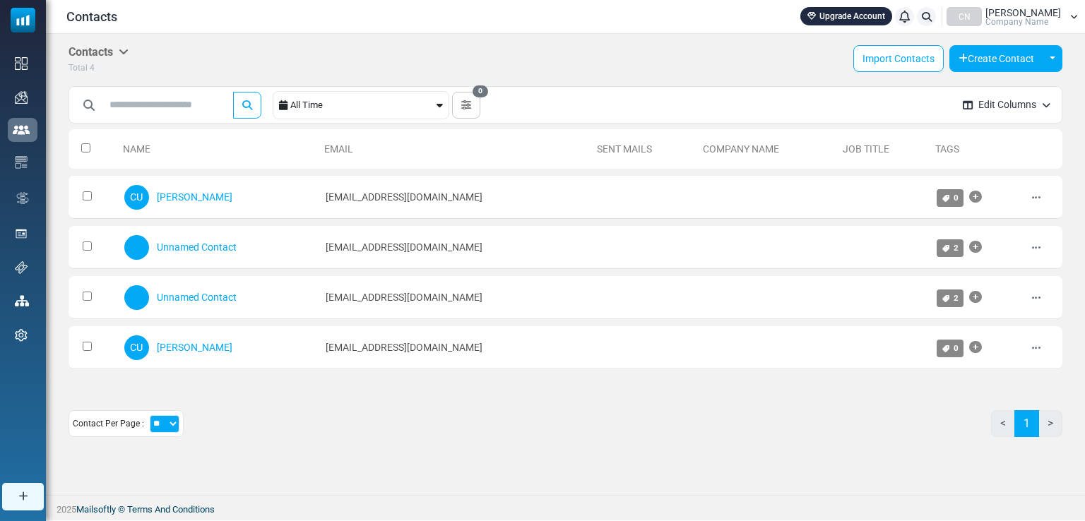
click at [1014, 100] on button "Edit Columns" at bounding box center [1007, 104] width 110 height 37
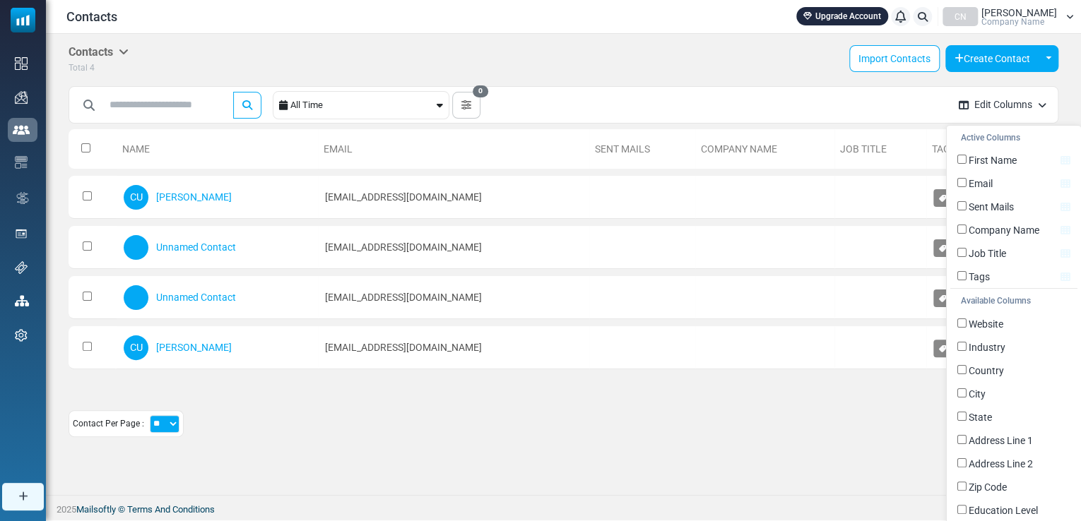
click at [1014, 100] on button "Edit Columns" at bounding box center [1002, 104] width 110 height 37
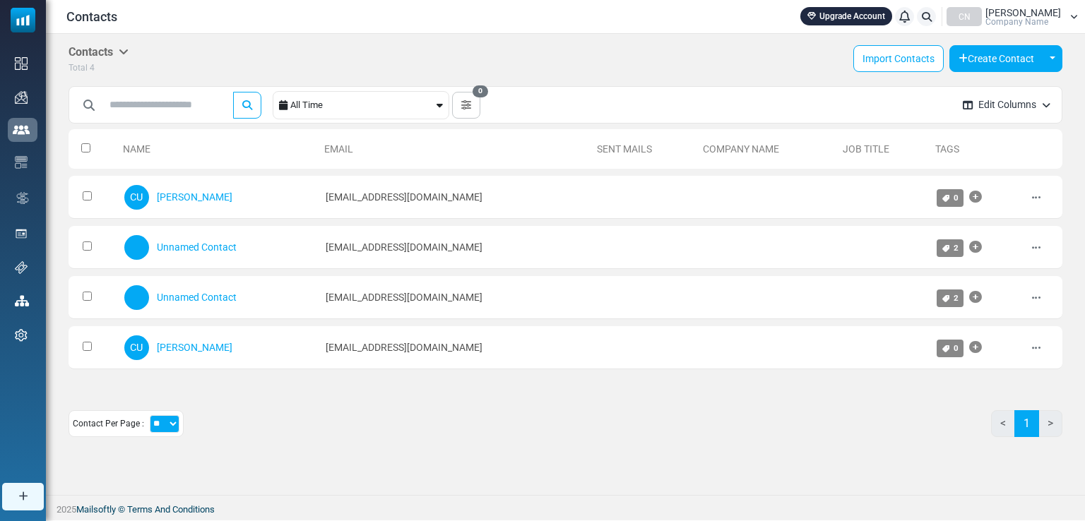
click at [449, 99] on div "All Time" at bounding box center [361, 105] width 177 height 28
click at [470, 103] on button "0" at bounding box center [466, 105] width 28 height 27
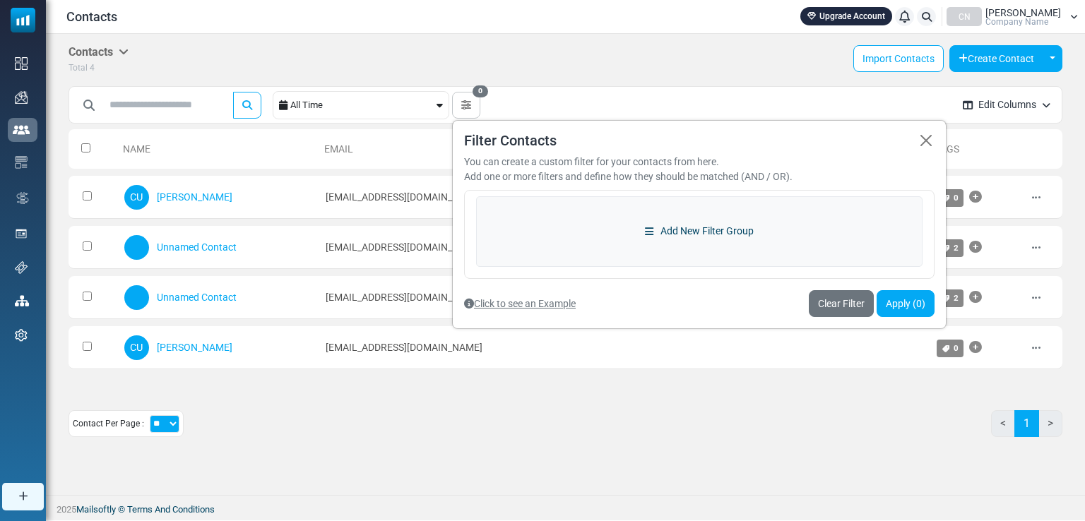
click at [699, 232] on link "Add New Filter Group" at bounding box center [699, 231] width 446 height 71
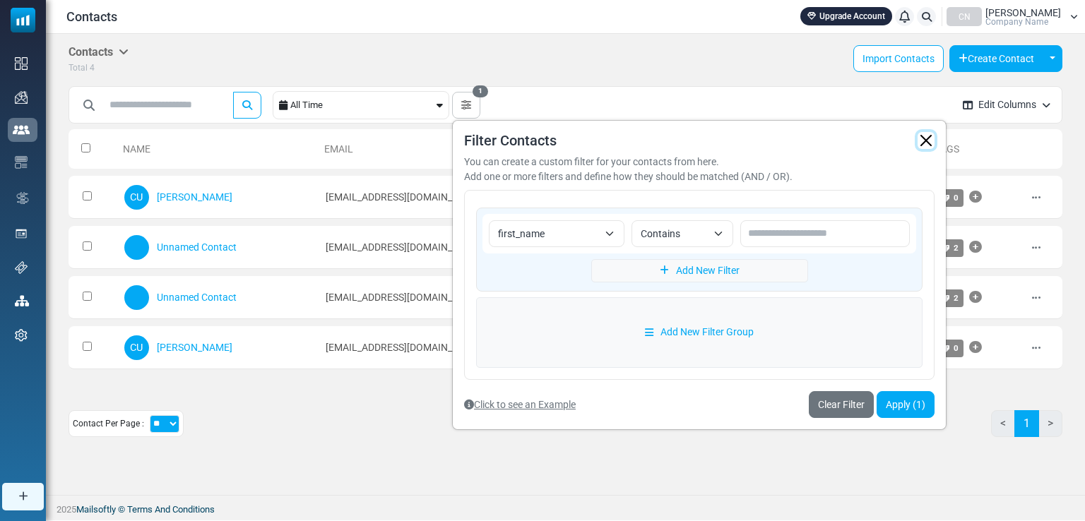
click at [935, 139] on button "button" at bounding box center [926, 140] width 17 height 17
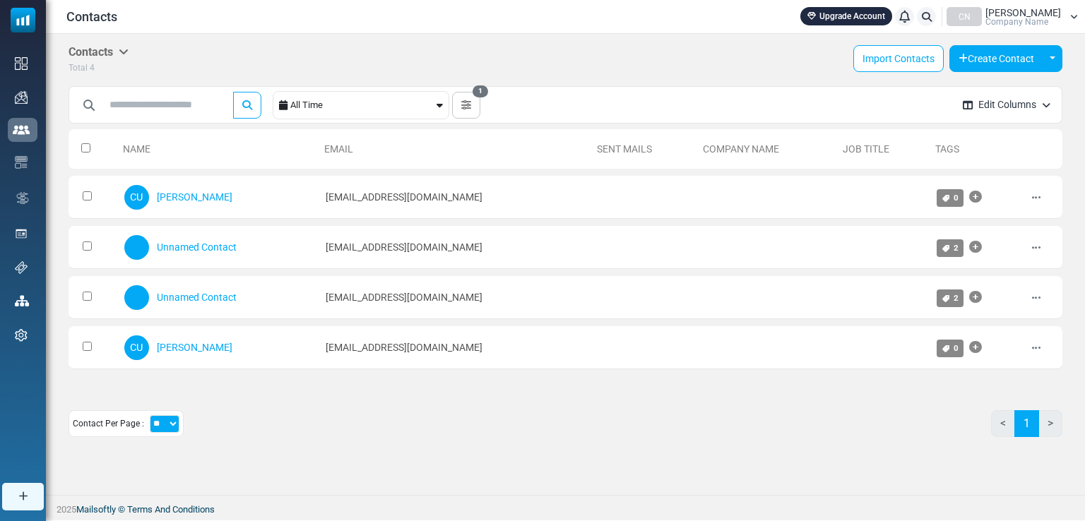
click at [972, 105] on button "Edit Columns" at bounding box center [1007, 104] width 110 height 37
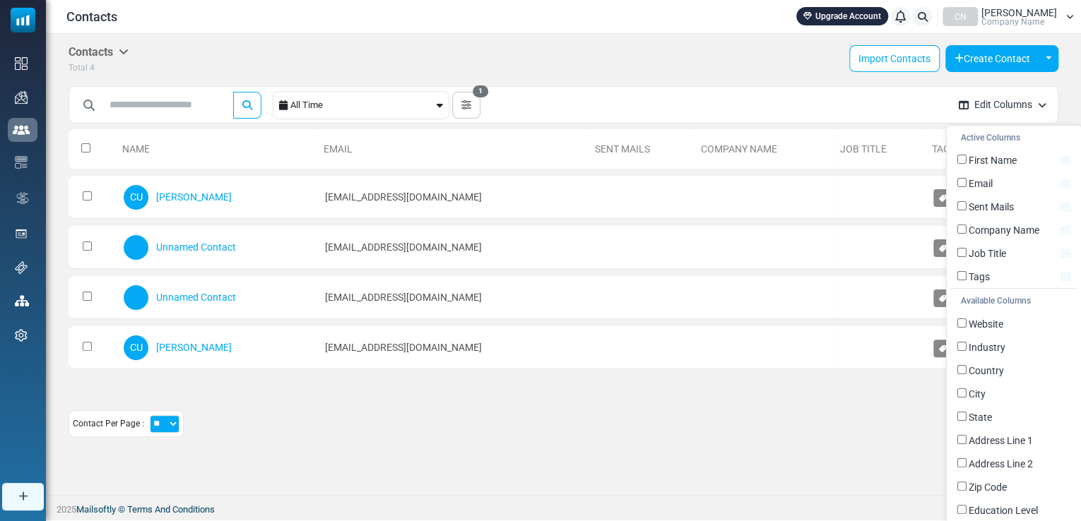
click at [972, 105] on button "Edit Columns" at bounding box center [1002, 104] width 110 height 37
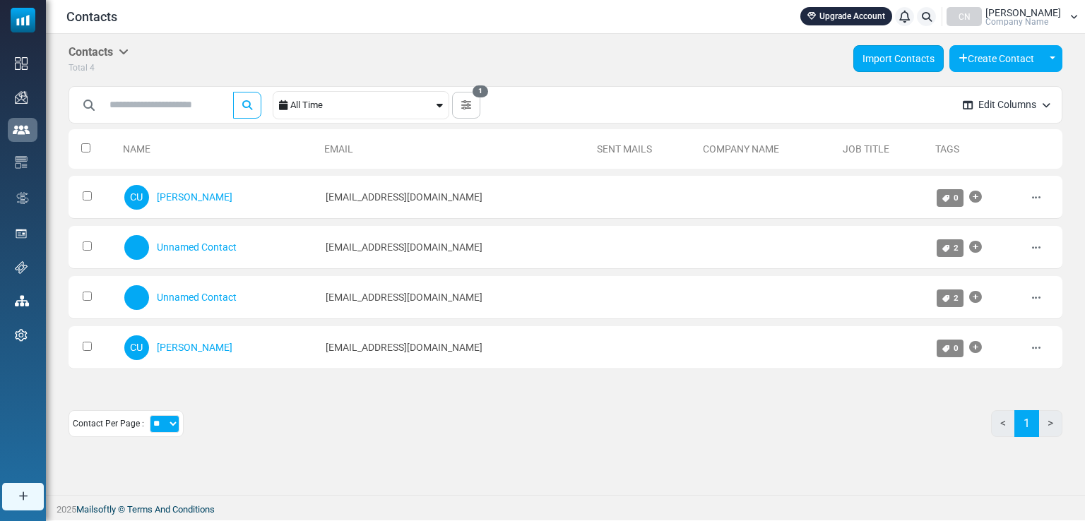
click at [892, 64] on link "Import Contacts" at bounding box center [898, 58] width 90 height 27
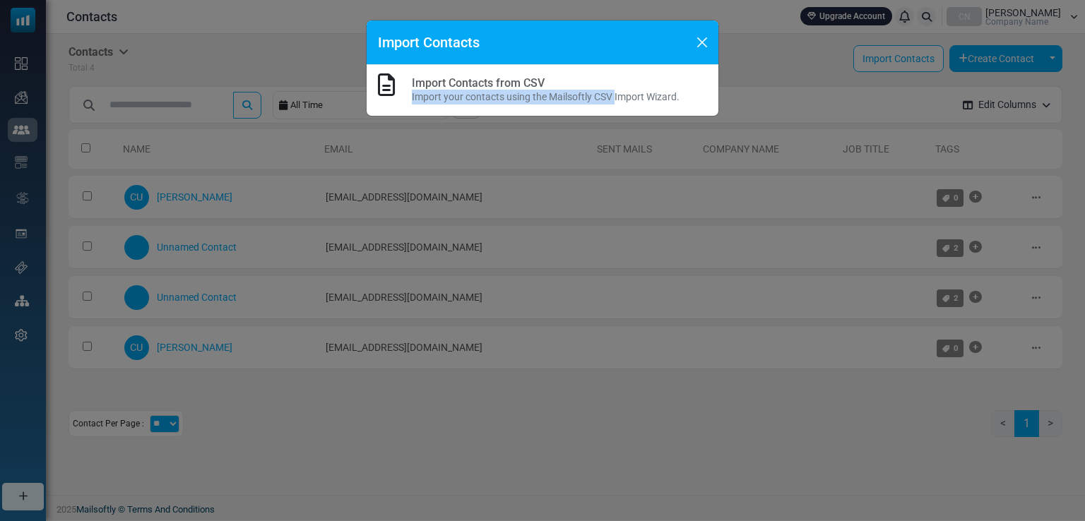
click at [613, 90] on div "Import Contacts from CSV Import your contacts using the Mailsoftly CSV Import W…" at bounding box center [546, 90] width 268 height 28
click at [608, 102] on p "Import your contacts using the Mailsoftly CSV Import Wizard." at bounding box center [546, 97] width 268 height 15
drag, startPoint x: 677, startPoint y: 99, endPoint x: 403, endPoint y: 76, distance: 274.3
click at [403, 76] on div "Import Contacts from CSV Import your contacts using the Mailsoftly CSV Import W…" at bounding box center [542, 90] width 329 height 28
drag, startPoint x: 418, startPoint y: 85, endPoint x: 389, endPoint y: 80, distance: 29.5
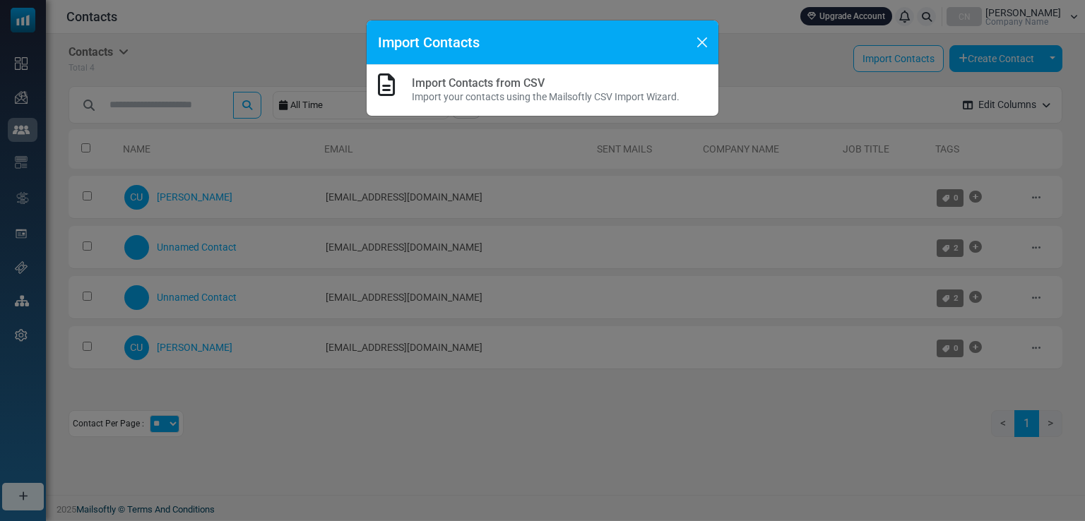
click at [389, 80] on icon at bounding box center [386, 84] width 17 height 23
drag, startPoint x: 466, startPoint y: 91, endPoint x: 446, endPoint y: 90, distance: 20.5
click at [446, 90] on p "Import your contacts using the Mailsoftly CSV Import Wizard." at bounding box center [546, 97] width 268 height 15
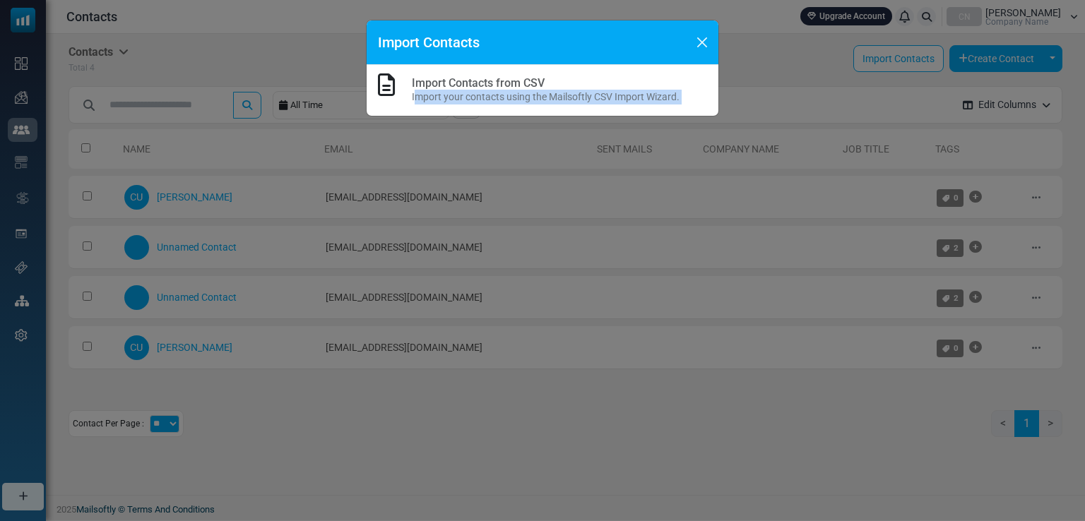
click at [446, 90] on p "Import your contacts using the Mailsoftly CSV Import Wizard." at bounding box center [546, 97] width 268 height 15
click at [418, 82] on link "Import Contacts from CSV" at bounding box center [478, 82] width 133 height 13
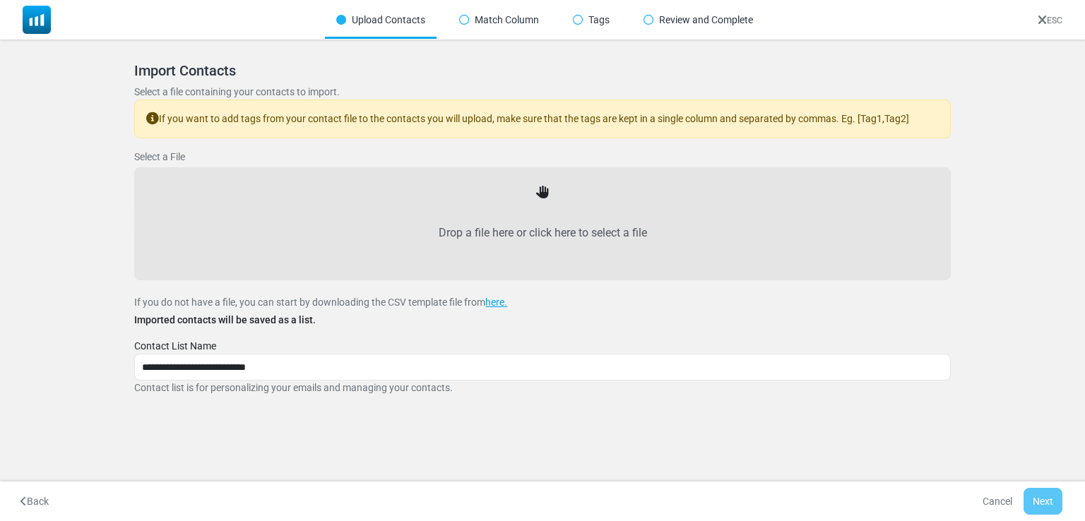
click at [492, 204] on label "Drop a file here or click here to select a file" at bounding box center [542, 233] width 785 height 62
click at [0, 0] on input "Drop a file here or click here to select a file" at bounding box center [0, 0] width 0 height 0
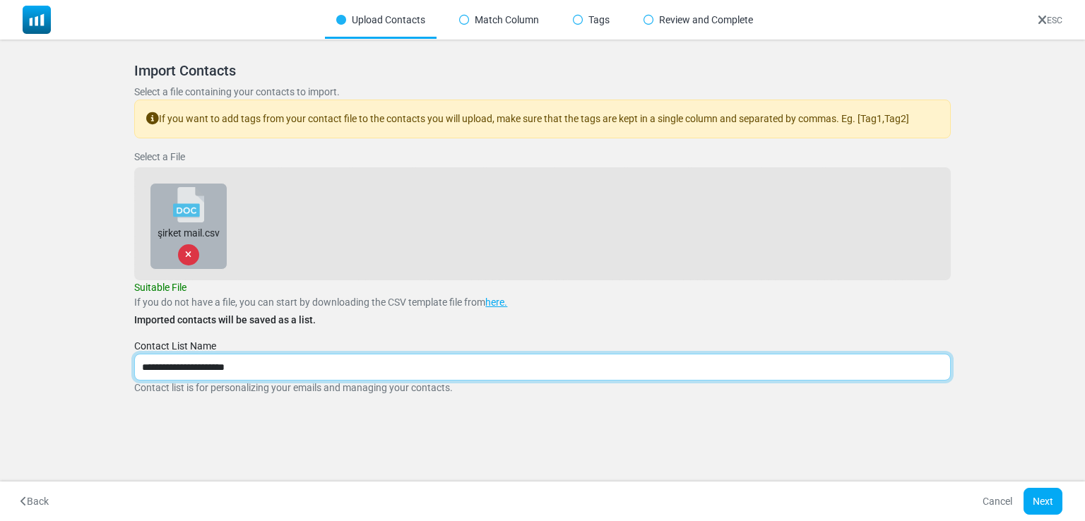
click at [186, 364] on input "**********" at bounding box center [542, 367] width 816 height 27
click at [189, 368] on input "**********" at bounding box center [542, 367] width 816 height 27
type input "**********"
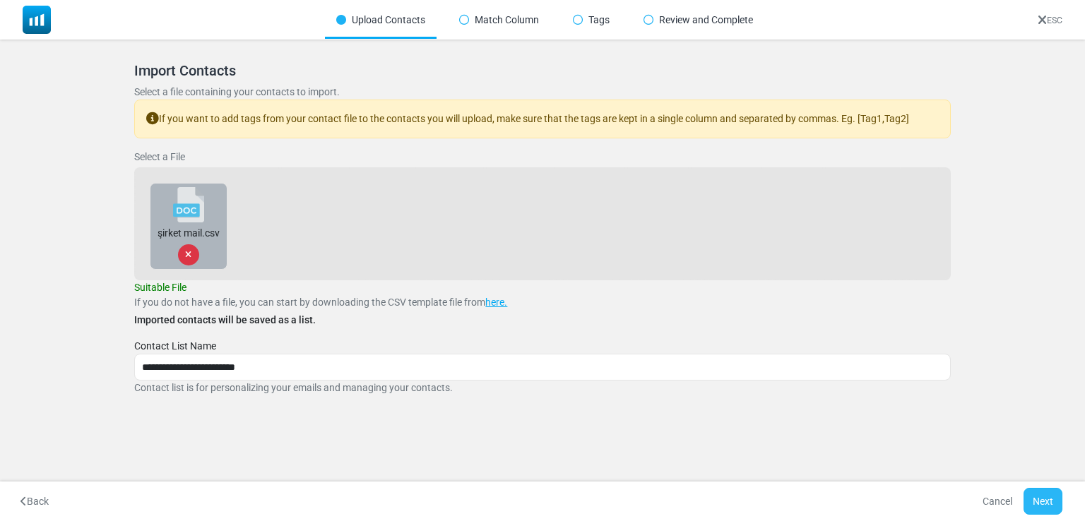
click at [1044, 509] on button "Next" at bounding box center [1043, 501] width 39 height 27
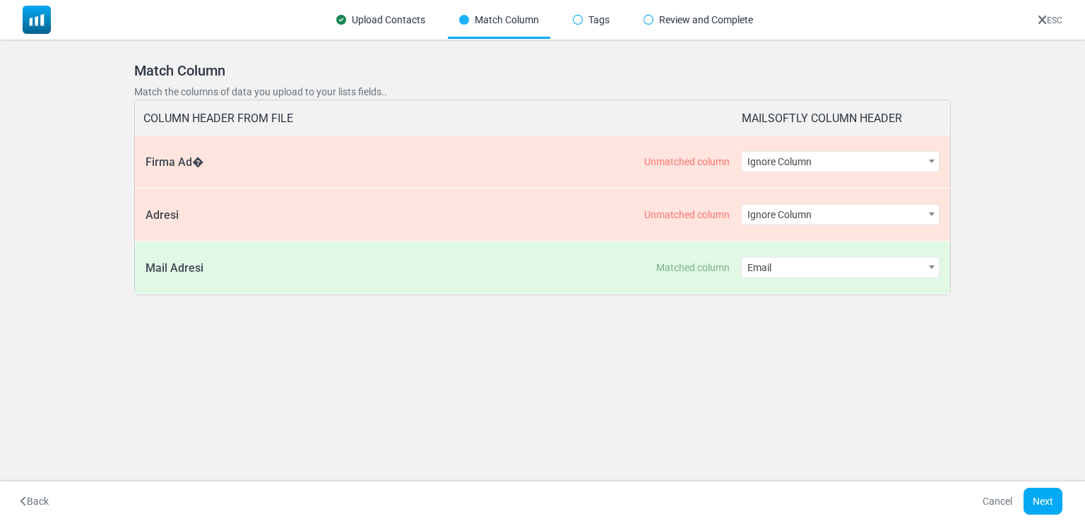
click at [797, 162] on span "Ignore Column" at bounding box center [840, 162] width 197 height 20
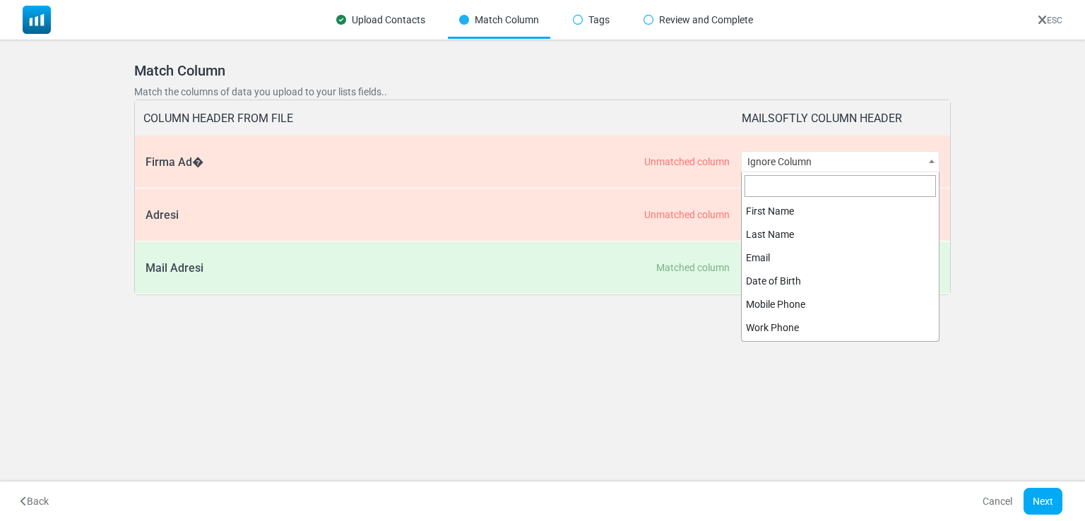
scroll to position [348, 0]
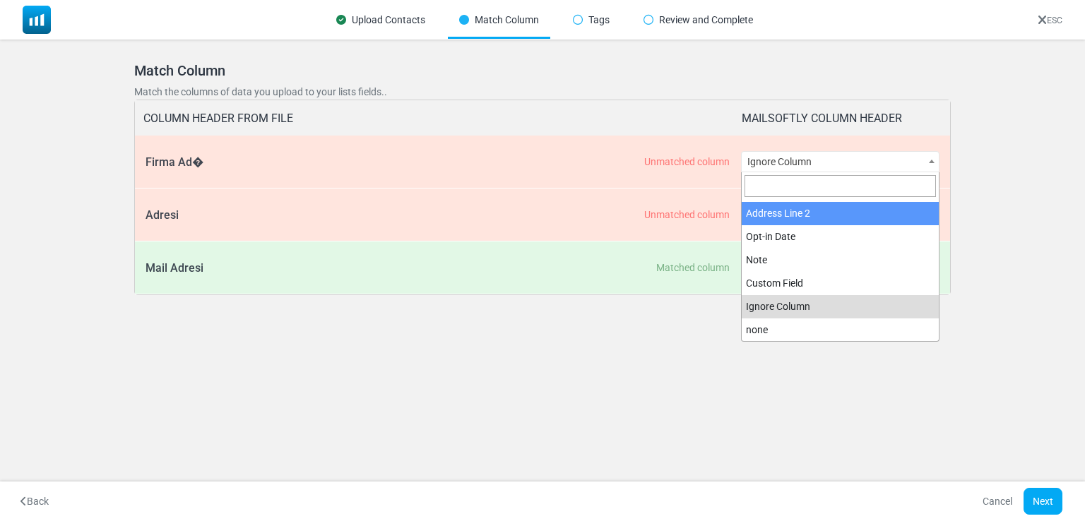
click at [682, 169] on div "Firma Ad� Unmatched column" at bounding box center [443, 162] width 595 height 52
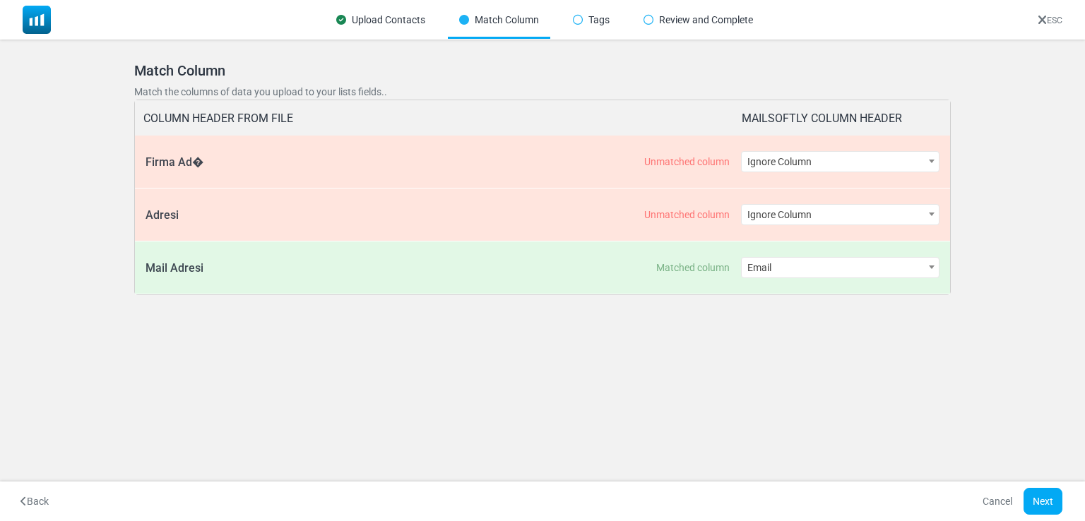
click at [686, 160] on div "Unmatched column" at bounding box center [686, 161] width 85 height 11
click at [776, 162] on span "Ignore Column" at bounding box center [840, 162] width 197 height 20
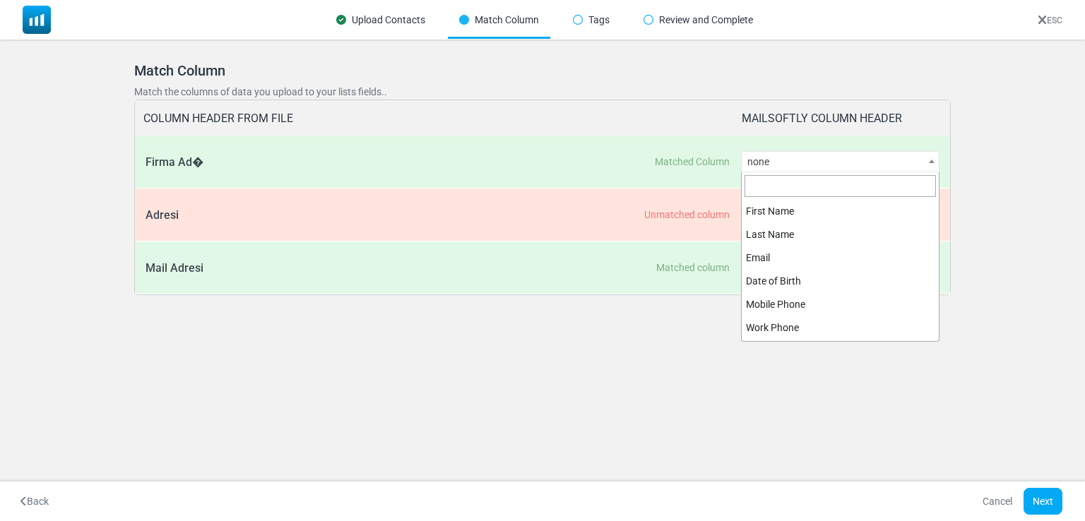
click at [810, 166] on span "none" at bounding box center [840, 162] width 197 height 20
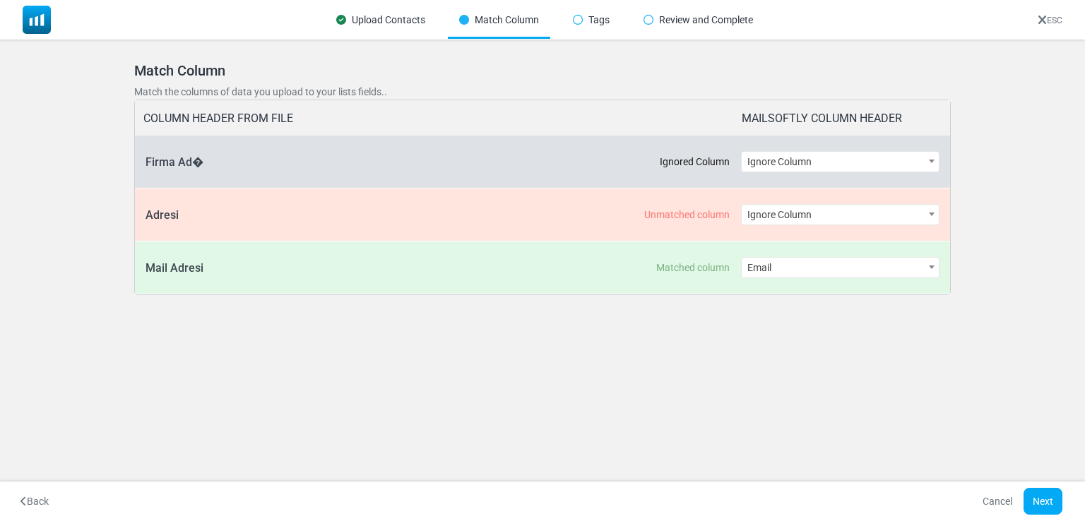
click at [698, 247] on div "Mail Adresi Matched column" at bounding box center [443, 268] width 595 height 52
click at [806, 171] on span "Ignore Column" at bounding box center [840, 162] width 197 height 20
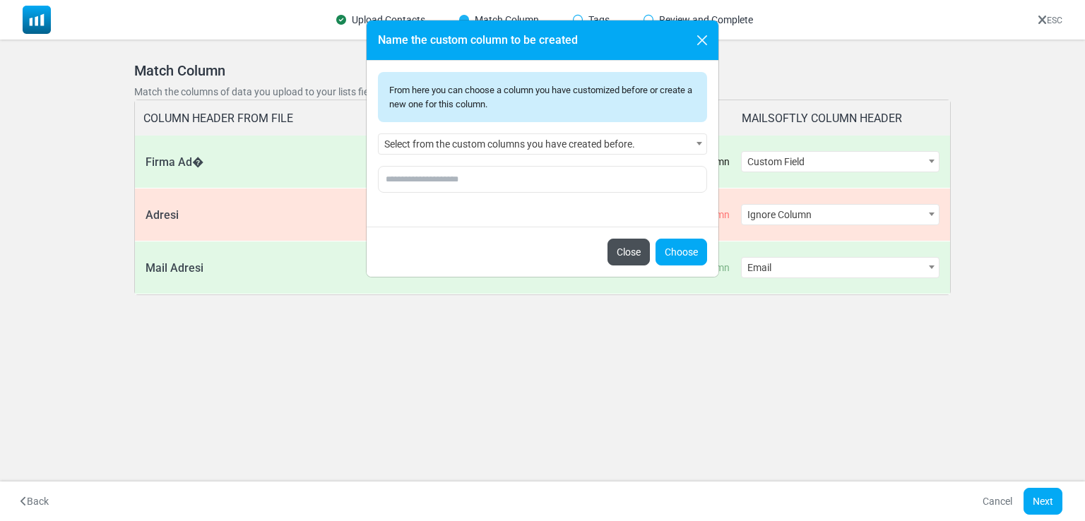
click at [633, 255] on button "Close" at bounding box center [629, 252] width 42 height 27
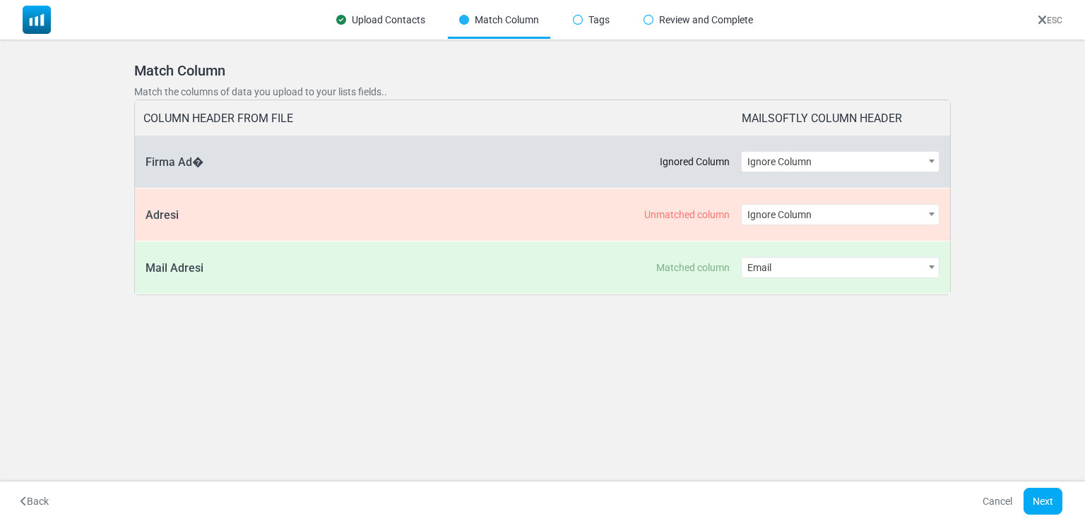
click at [837, 156] on span "Ignore Column" at bounding box center [840, 162] width 197 height 20
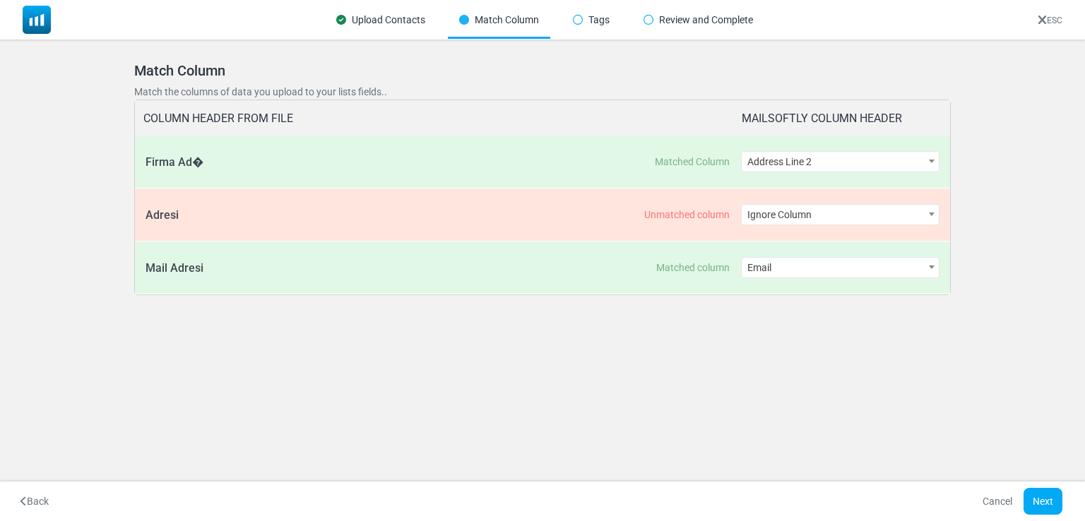
click at [831, 167] on span "Address Line 2" at bounding box center [840, 162] width 197 height 20
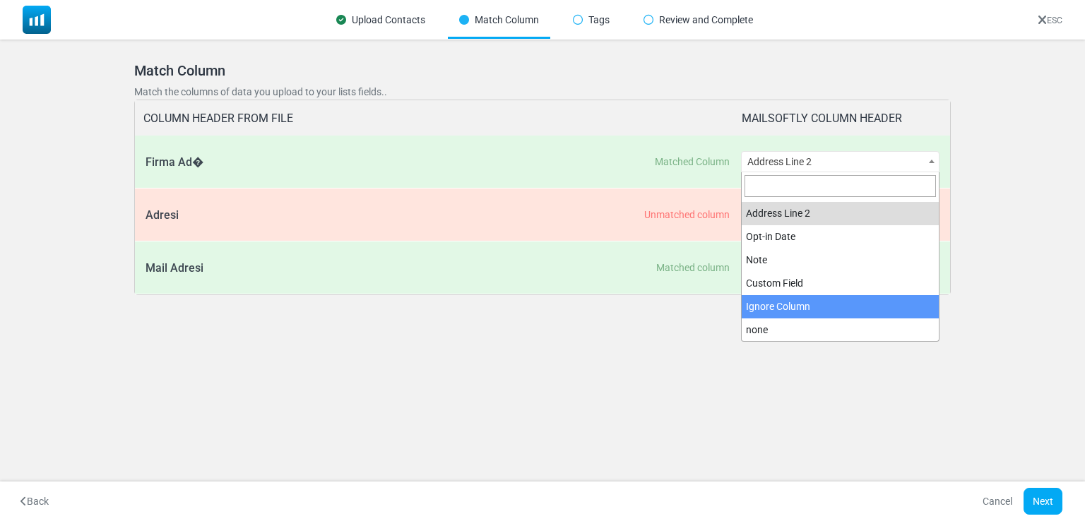
select select "******"
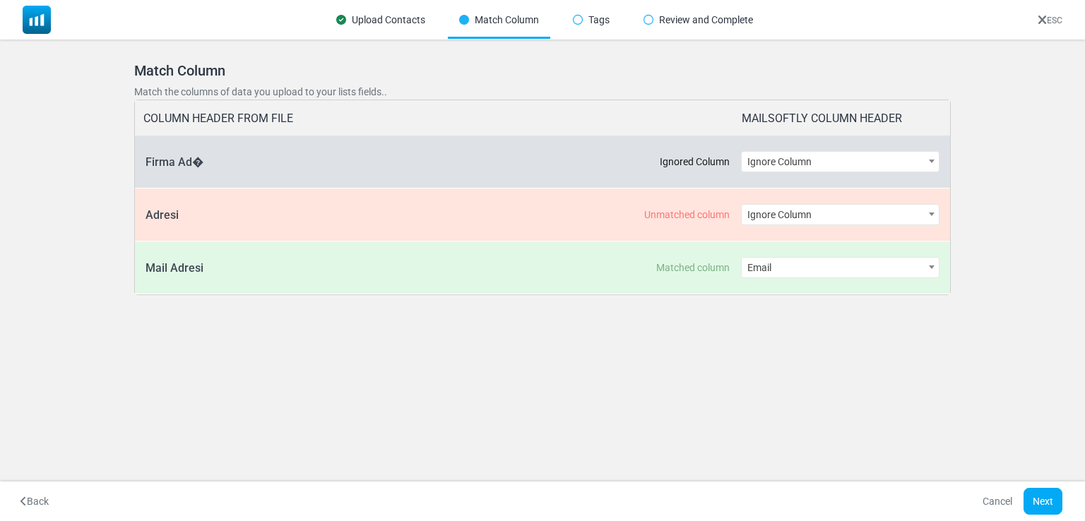
click at [808, 237] on div "**********" at bounding box center [840, 215] width 199 height 52
click at [831, 157] on span "Ignore Column" at bounding box center [840, 162] width 197 height 20
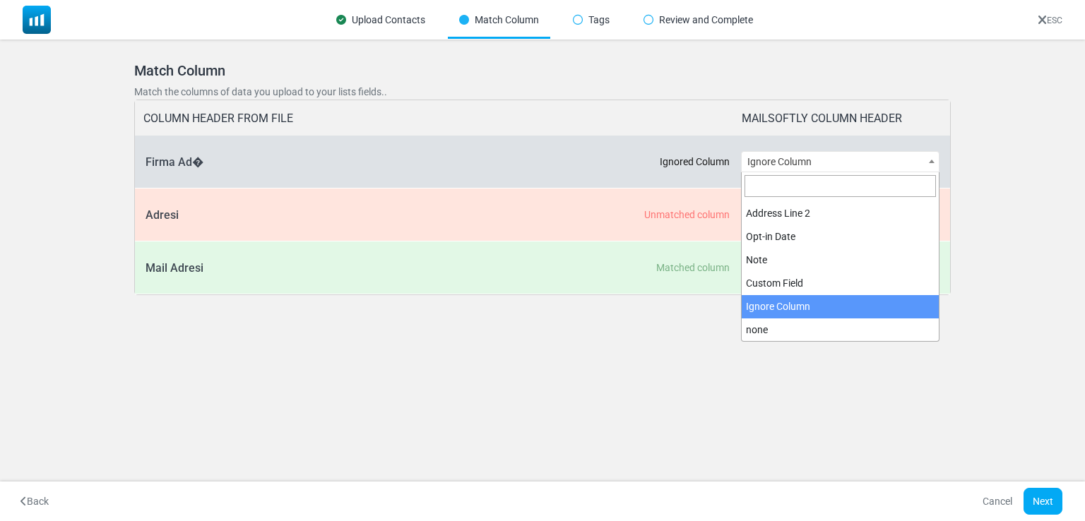
click at [803, 158] on span "Ignore Column" at bounding box center [840, 162] width 197 height 20
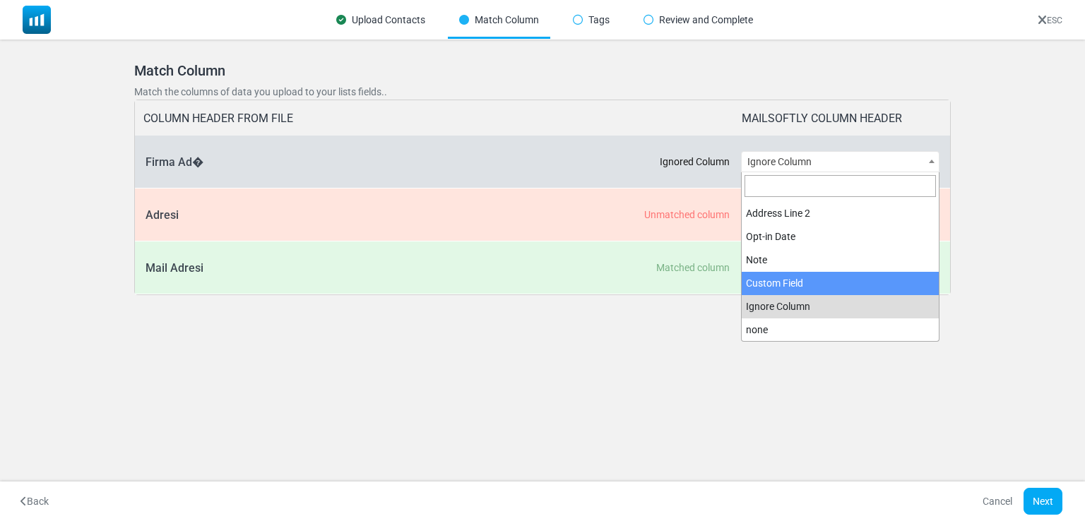
click at [609, 318] on div "**********" at bounding box center [542, 190] width 850 height 290
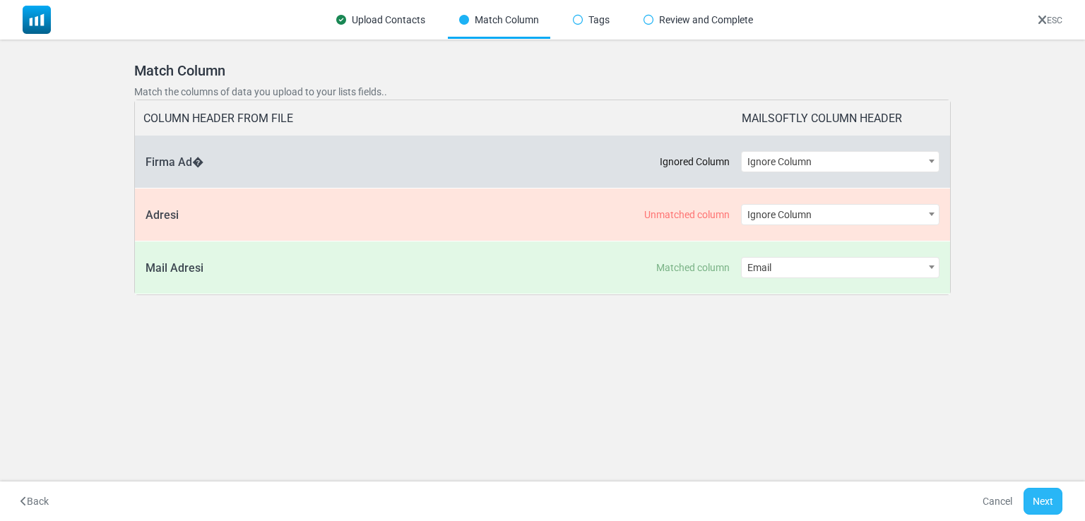
click at [1056, 508] on button "Next" at bounding box center [1043, 501] width 39 height 27
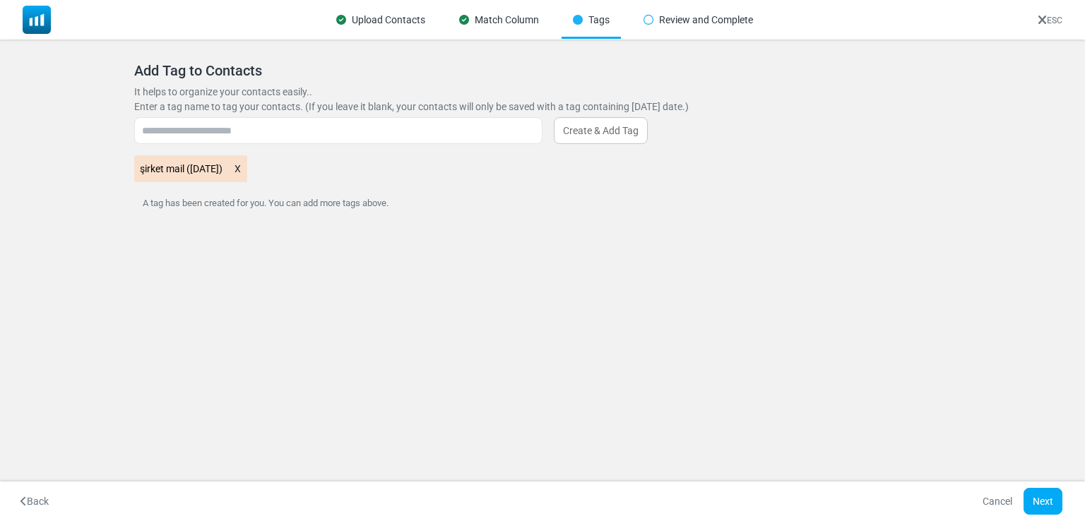
click at [271, 144] on div "Enter a tag name to tag your contacts. (If you leave it blank, your contacts wi…" at bounding box center [542, 157] width 816 height 114
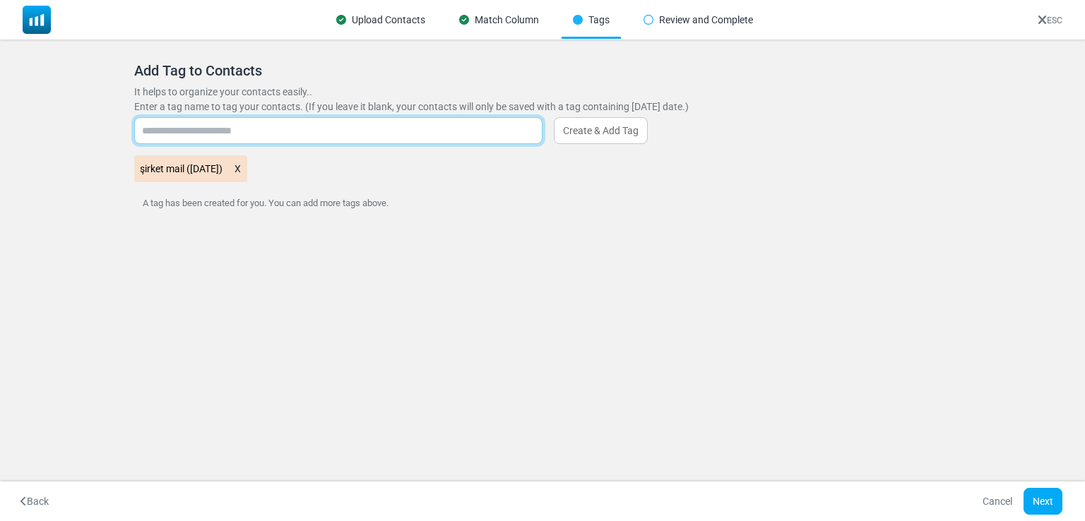
click at [277, 136] on input "text" at bounding box center [338, 130] width 408 height 27
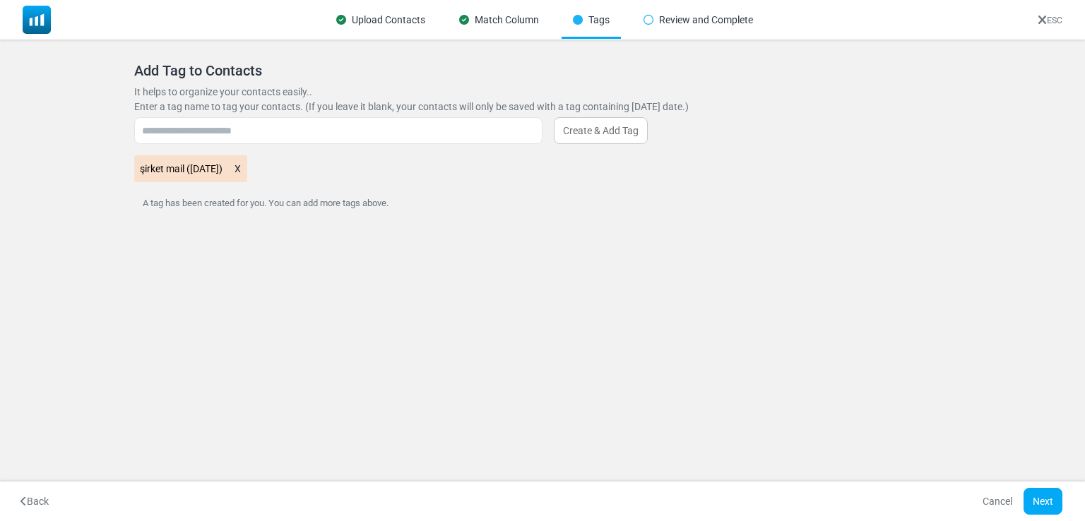
drag, startPoint x: 733, startPoint y: 104, endPoint x: 138, endPoint y: 71, distance: 595.7
click at [138, 71] on div "Add Tag to Contacts It helps to organize your contacts easily.. Enter a tag nam…" at bounding box center [542, 137] width 816 height 151
copy div "Add Tag to Contacts It helps to organize your contacts easily.. Enter a tag nam…"
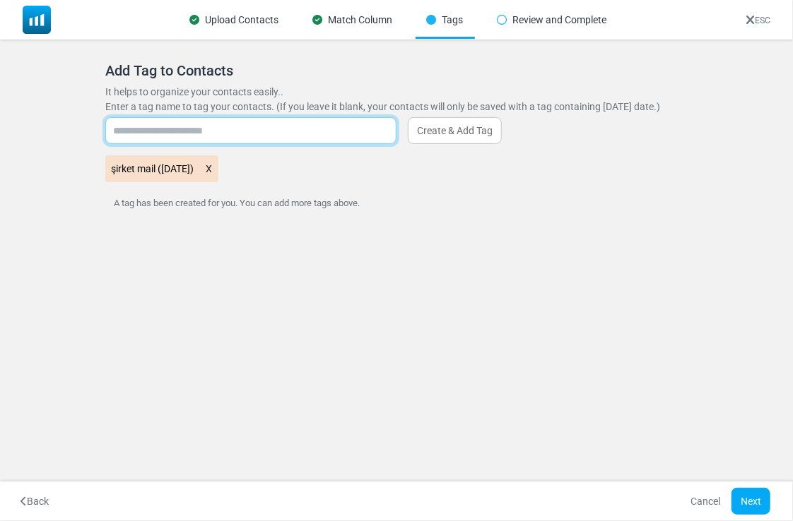
click at [231, 137] on input "text" at bounding box center [250, 130] width 291 height 27
type input "*"
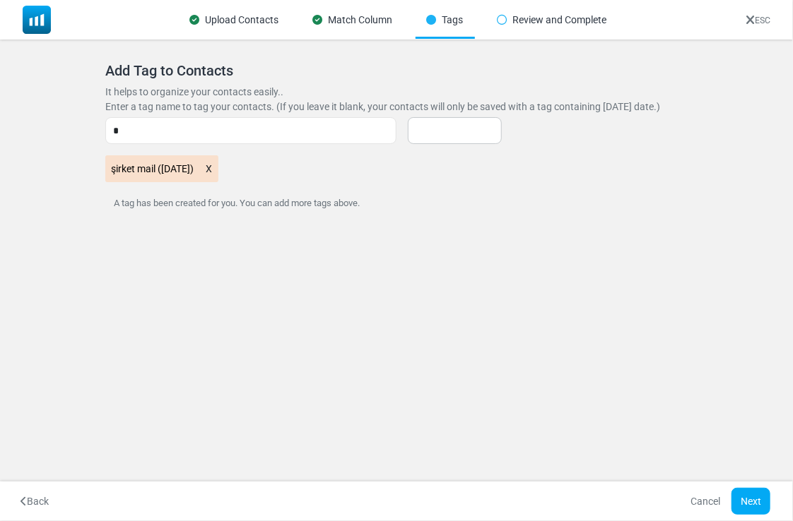
drag, startPoint x: 674, startPoint y: 107, endPoint x: 108, endPoint y: 66, distance: 567.4
click at [108, 66] on div "Add Tag to Contacts It helps to organize your contacts easily.. Enter a tag nam…" at bounding box center [396, 137] width 582 height 151
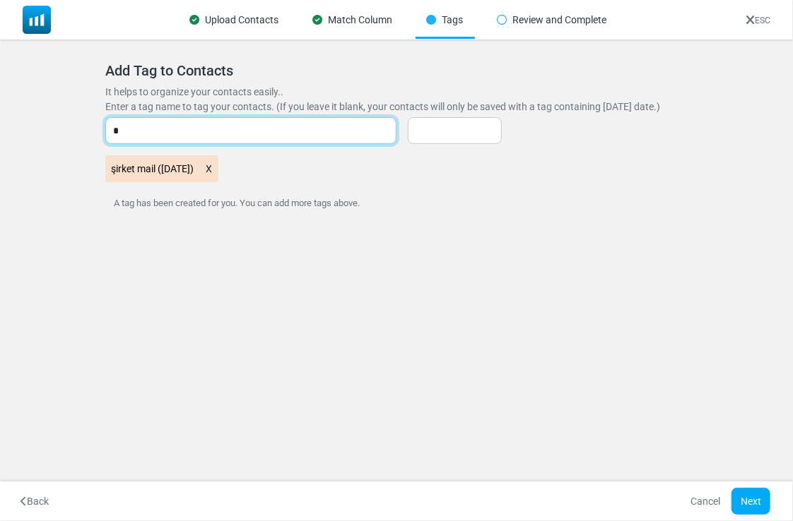
click at [166, 126] on input "*" at bounding box center [250, 130] width 291 height 27
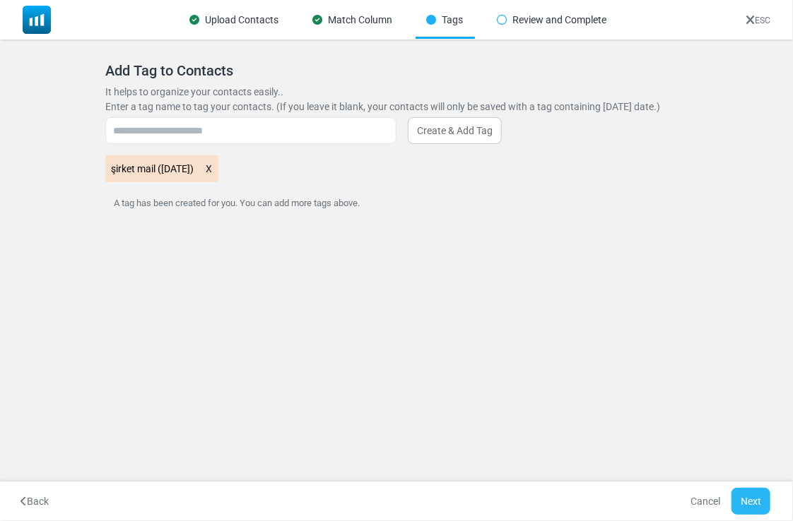
click at [752, 504] on button "Next" at bounding box center [750, 501] width 39 height 27
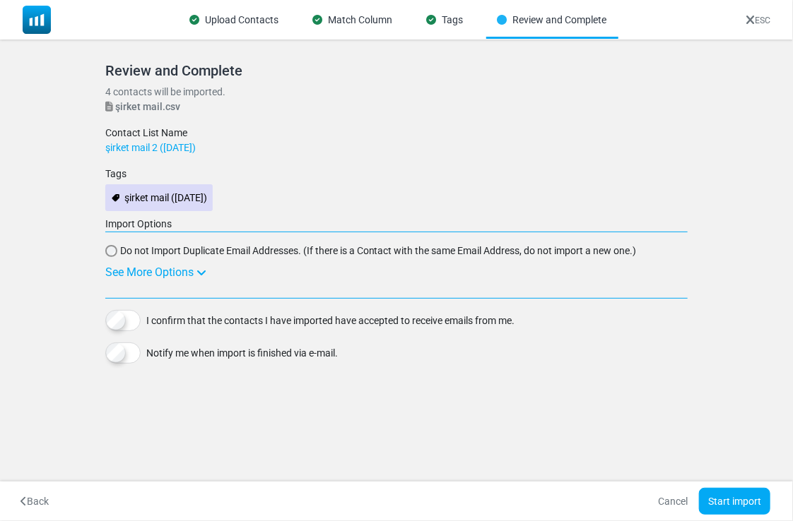
click at [145, 215] on div "Review and Complete 4 contacts will be imported. şirket mail.csv Contact List N…" at bounding box center [396, 213] width 582 height 302
click at [141, 222] on label "Import Options" at bounding box center [138, 224] width 66 height 15
click at [738, 495] on button "Start import" at bounding box center [734, 501] width 71 height 27
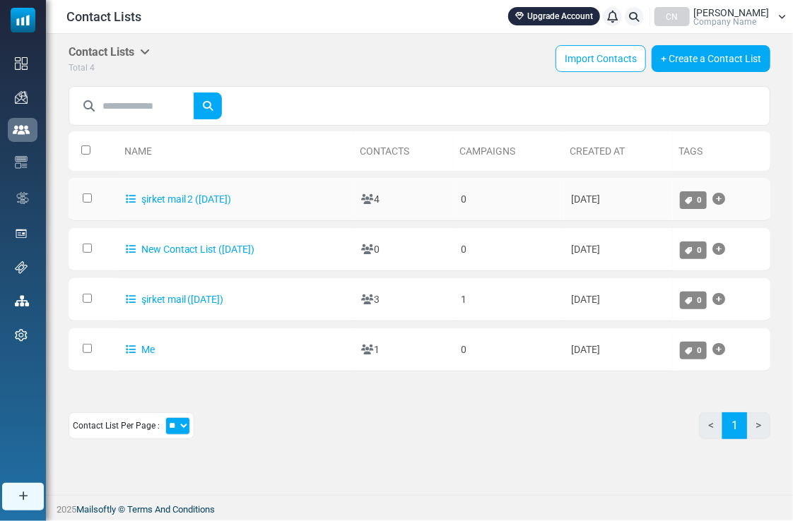
click at [321, 201] on td "şirket mail 2 ([DATE])" at bounding box center [236, 199] width 235 height 43
click at [725, 199] on icon "Add Tag" at bounding box center [718, 199] width 13 height 1
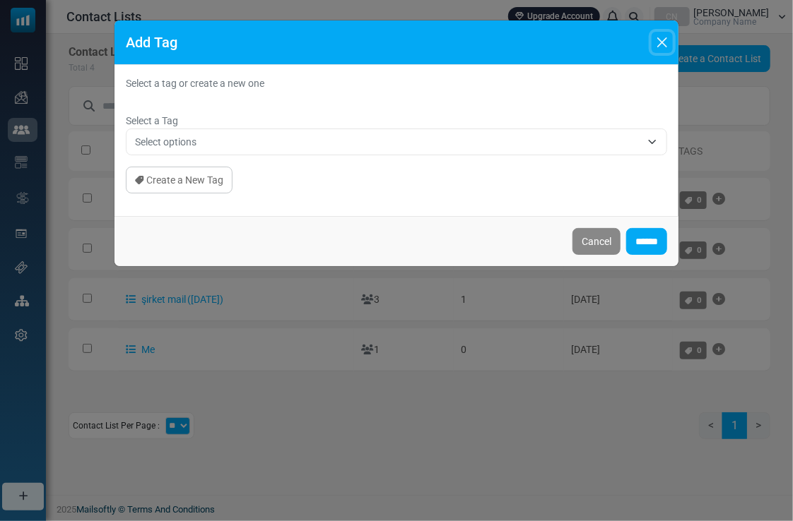
click at [664, 37] on button "Close" at bounding box center [661, 42] width 21 height 21
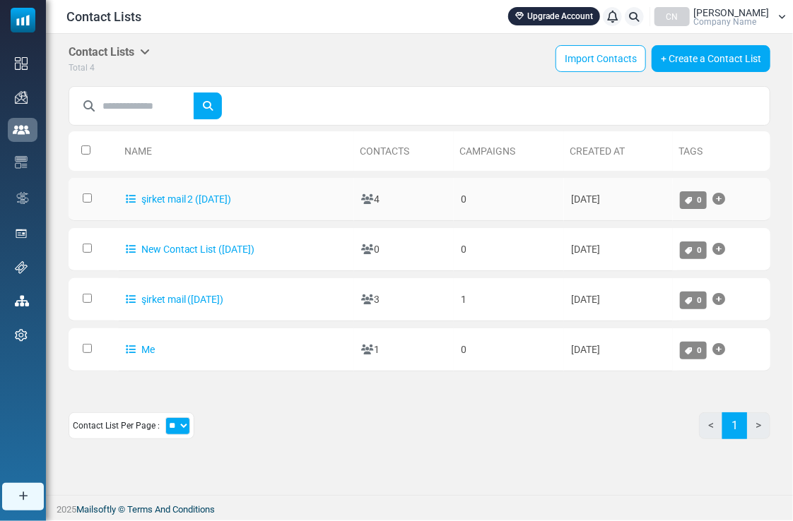
click at [199, 205] on td "şirket mail 2 ([DATE])" at bounding box center [236, 199] width 235 height 43
click at [201, 200] on link "şirket mail 2 ([DATE])" at bounding box center [179, 199] width 106 height 11
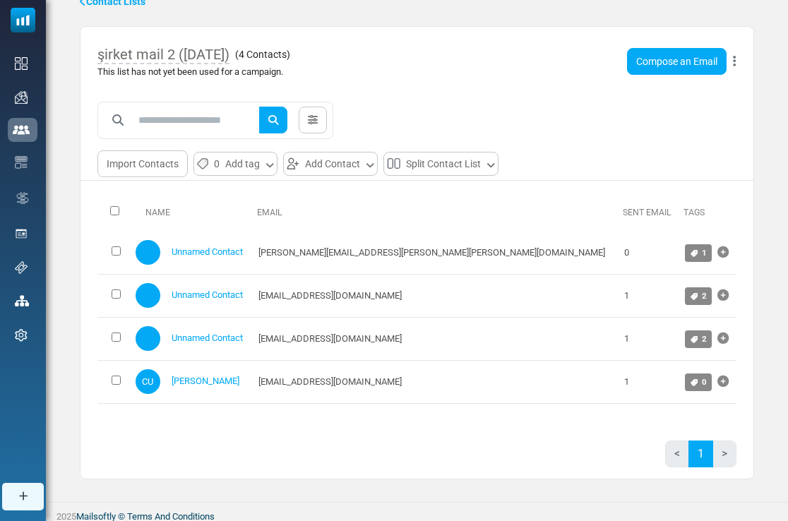
scroll to position [66, 0]
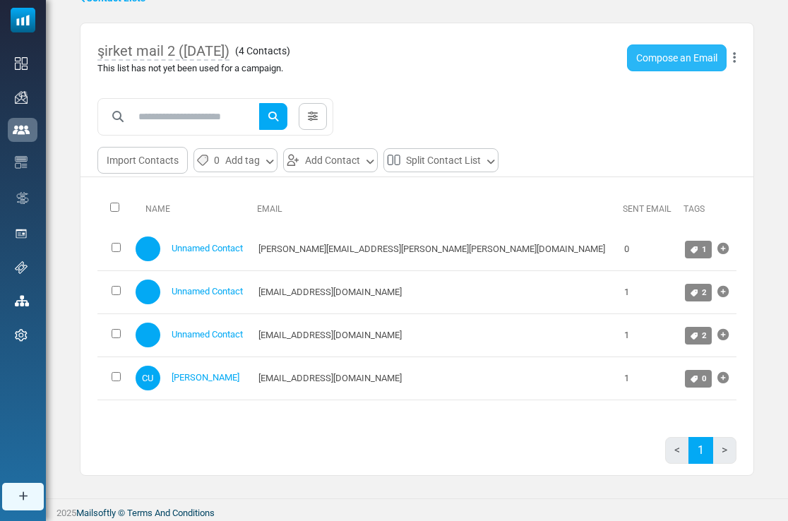
click at [692, 60] on link "Compose an Email" at bounding box center [677, 58] width 100 height 27
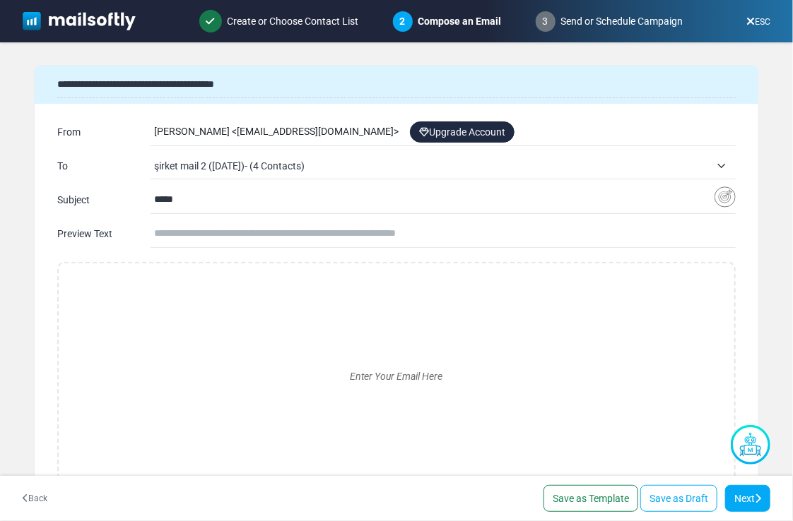
click at [276, 201] on input "*****" at bounding box center [434, 199] width 560 height 27
click at [340, 132] on div "Cenk UZUNHAN < cenk-anka-tek@cc.mailsends.net > Upgrade Account" at bounding box center [444, 132] width 581 height 27
click at [334, 131] on div "Cenk UZUNHAN < cenk-anka-tek@cc.mailsends.net > Upgrade Account" at bounding box center [444, 132] width 581 height 27
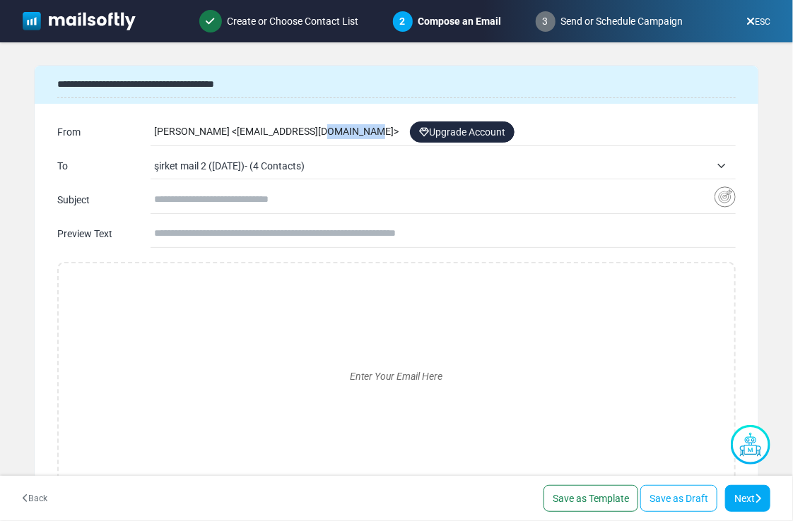
drag, startPoint x: 334, startPoint y: 131, endPoint x: 260, endPoint y: 133, distance: 74.2
click at [333, 131] on div "Cenk UZUNHAN < cenk-anka-tek@cc.mailsends.net > Upgrade Account" at bounding box center [444, 132] width 581 height 27
click at [243, 127] on div "Cenk UZUNHAN < cenk-anka-tek@cc.mailsends.net > Upgrade Account" at bounding box center [444, 132] width 581 height 27
click at [261, 126] on div "Cenk UZUNHAN < cenk-anka-tek@cc.mailsends.net > Upgrade Account" at bounding box center [444, 132] width 581 height 27
click at [182, 237] on input "text" at bounding box center [444, 233] width 581 height 27
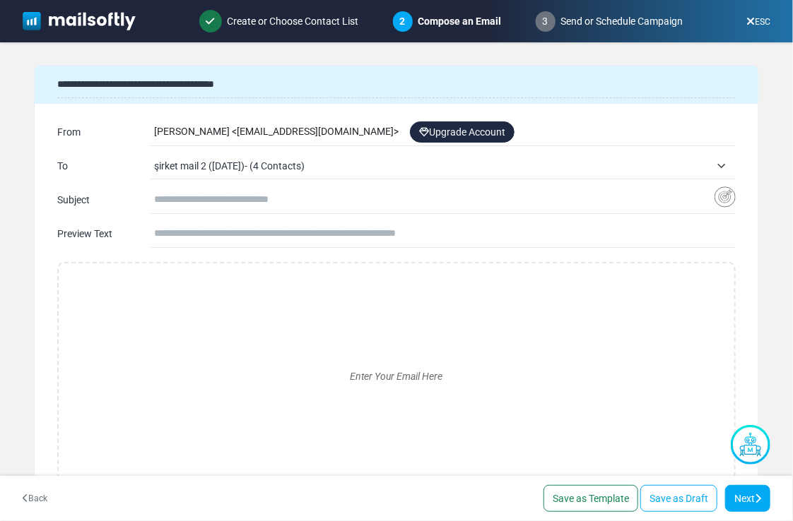
click at [206, 203] on input "text" at bounding box center [434, 199] width 560 height 27
type input "**********"
click at [203, 300] on div "Enter Your Email Here" at bounding box center [396, 376] width 653 height 203
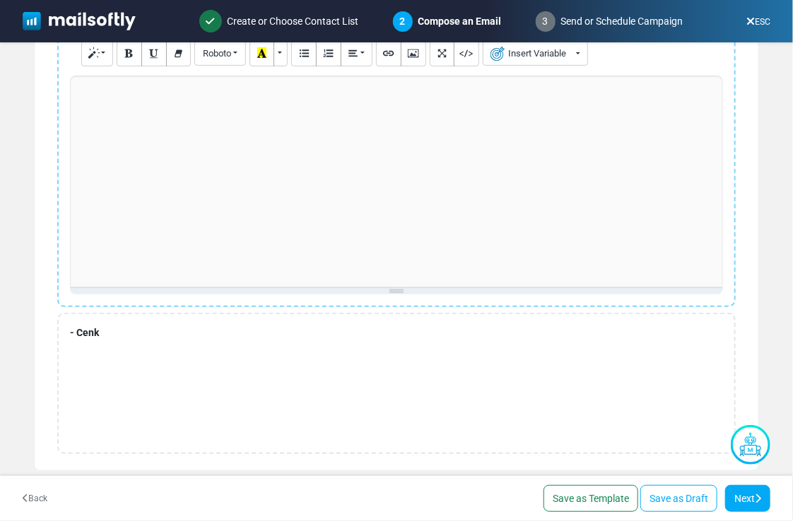
scroll to position [242, 0]
click at [205, 182] on div at bounding box center [396, 177] width 653 height 212
paste div
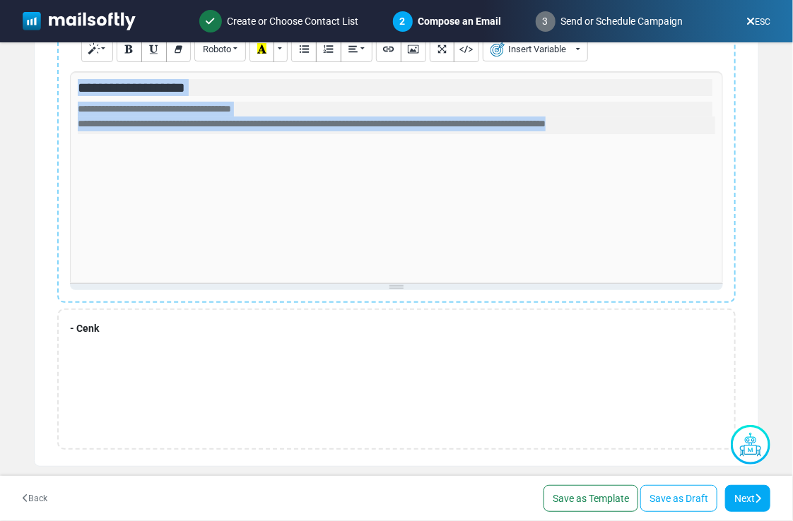
drag, startPoint x: 651, startPoint y: 122, endPoint x: 78, endPoint y: 80, distance: 575.2
click at [78, 80] on div "**********" at bounding box center [396, 177] width 653 height 212
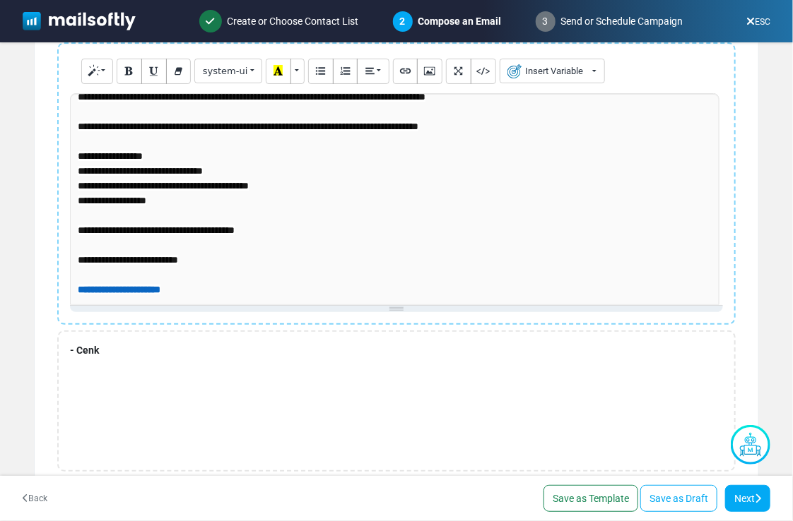
scroll to position [243, 0]
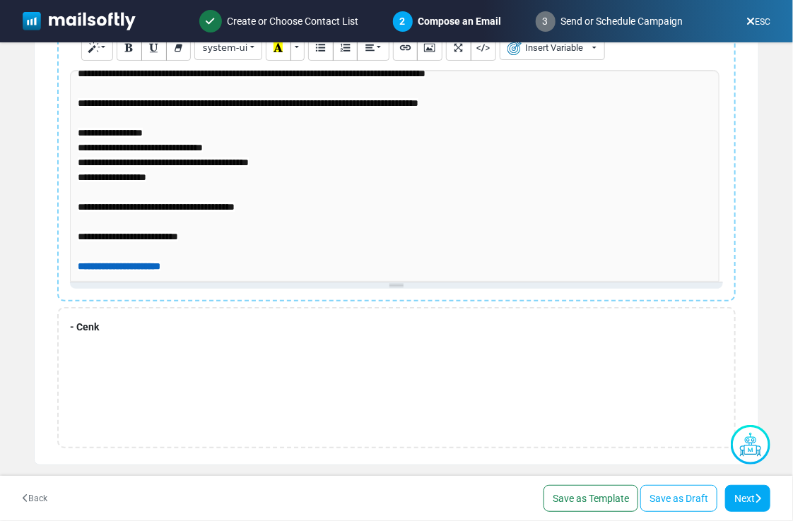
click at [213, 268] on div "**********" at bounding box center [394, 176] width 649 height 212
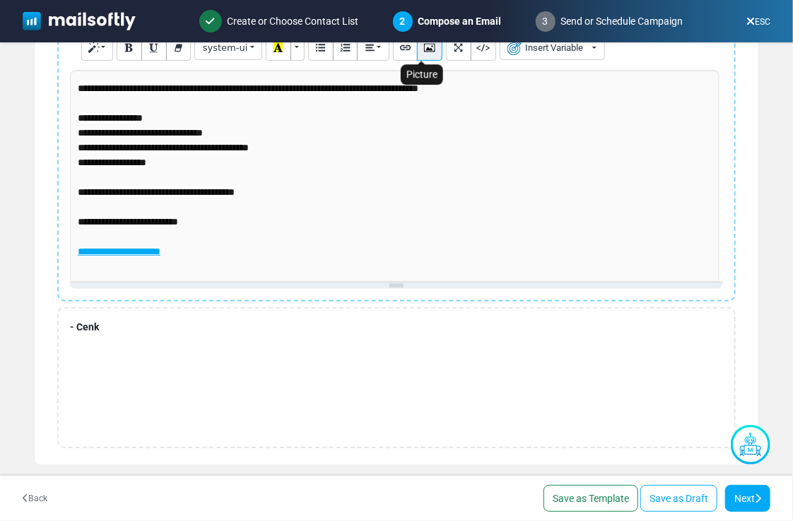
click at [425, 48] on icon "Picture" at bounding box center [429, 47] width 9 height 11
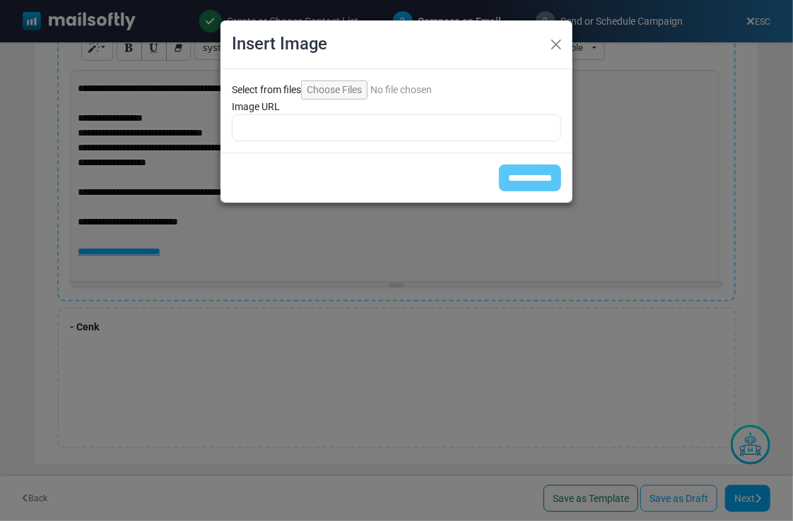
click at [342, 88] on input "Select from files" at bounding box center [397, 90] width 192 height 19
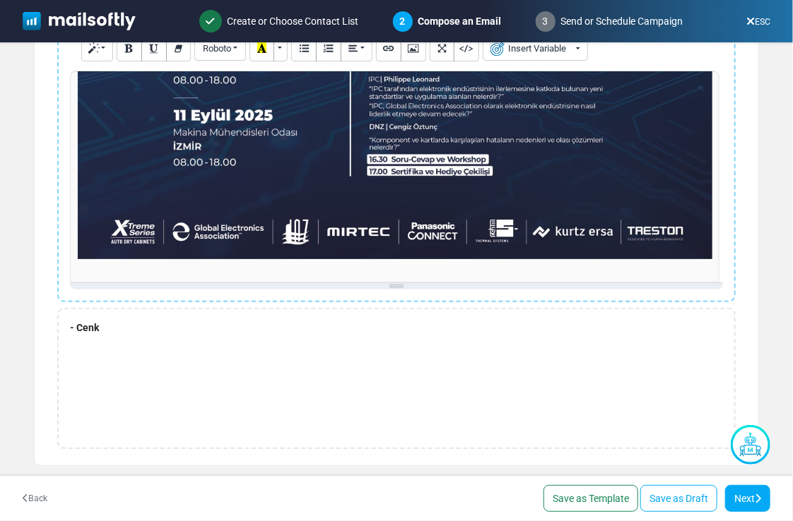
scroll to position [807, 0]
click at [175, 315] on div "- Cenk" at bounding box center [396, 378] width 678 height 141
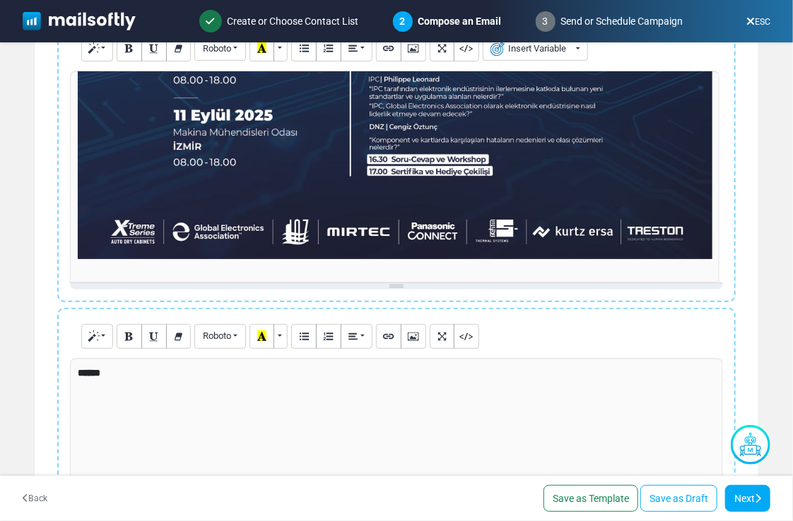
click at [116, 375] on div "******" at bounding box center [396, 464] width 653 height 212
click at [116, 374] on div "******" at bounding box center [396, 464] width 653 height 212
click at [114, 374] on div "******" at bounding box center [396, 464] width 653 height 212
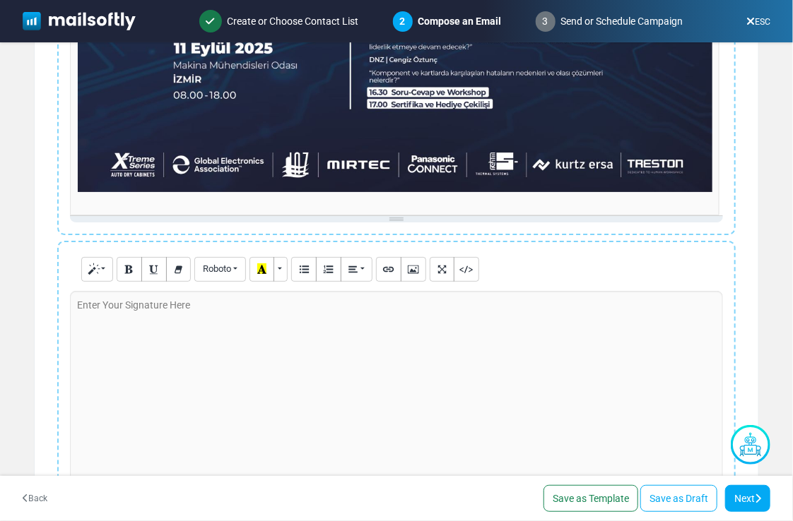
scroll to position [313, 0]
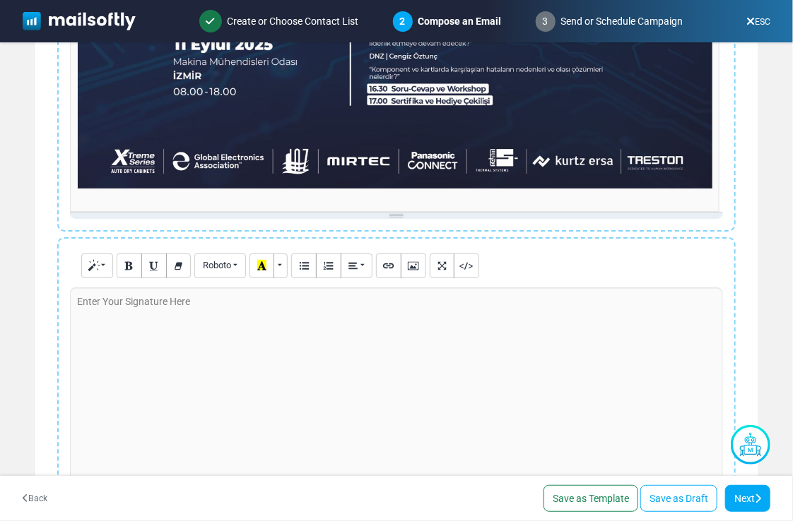
drag, startPoint x: 80, startPoint y: 297, endPoint x: 102, endPoint y: 314, distance: 28.3
drag, startPoint x: 102, startPoint y: 314, endPoint x: 86, endPoint y: 295, distance: 25.6
click at [86, 295] on div "Enter Your Signature Here" at bounding box center [133, 302] width 127 height 29
drag, startPoint x: 87, startPoint y: 302, endPoint x: 198, endPoint y: 379, distance: 135.4
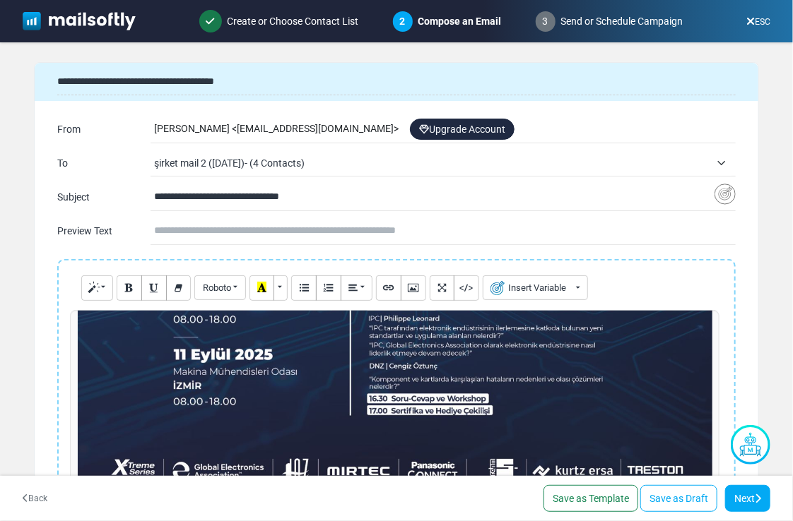
scroll to position [0, 0]
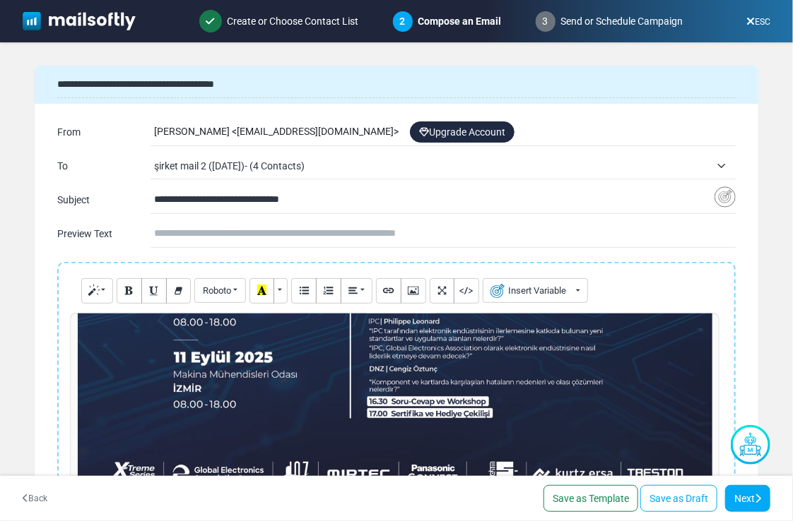
click at [270, 199] on input "**********" at bounding box center [434, 199] width 560 height 27
type input "**********"
click at [744, 495] on link "Next" at bounding box center [747, 498] width 45 height 27
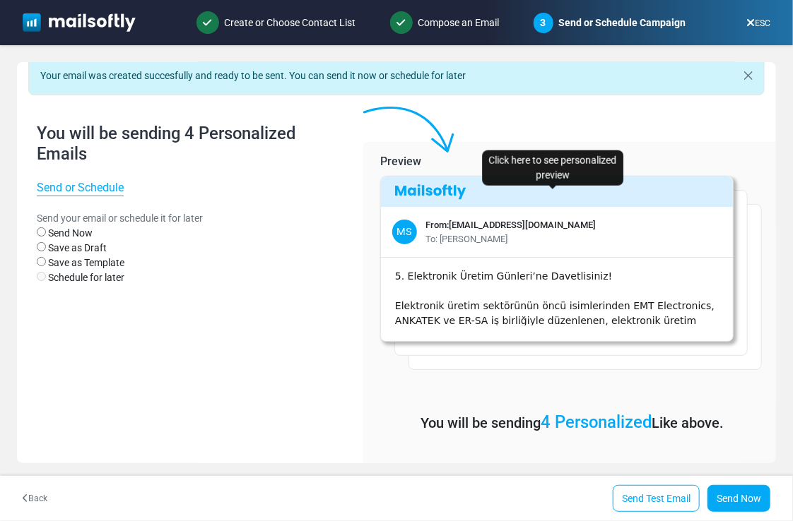
scroll to position [45, 0]
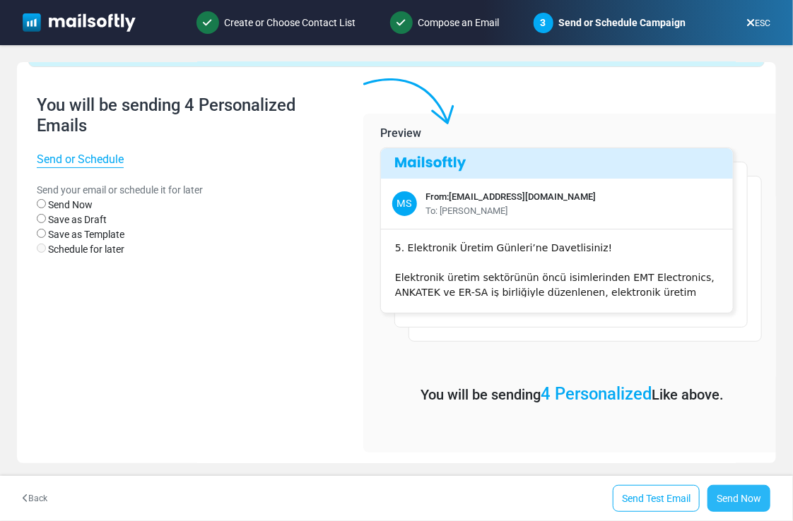
click at [747, 492] on link "Send Now" at bounding box center [738, 498] width 63 height 27
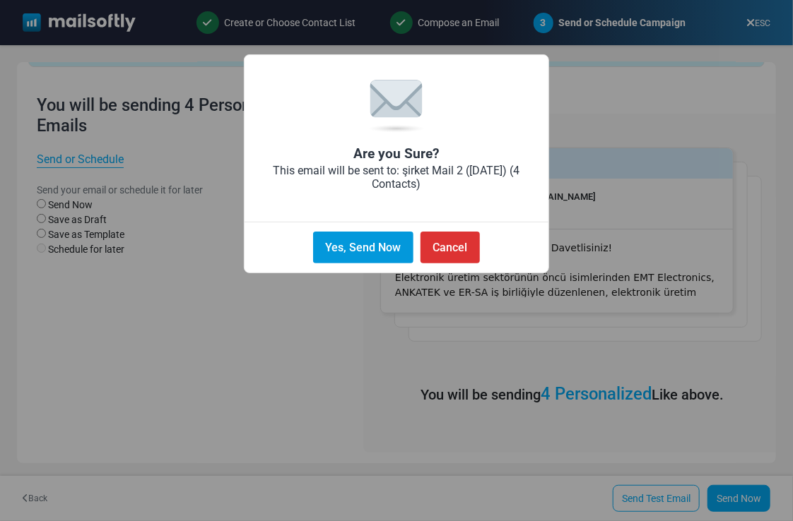
click at [396, 244] on button "Yes, Send Now" at bounding box center [363, 248] width 100 height 32
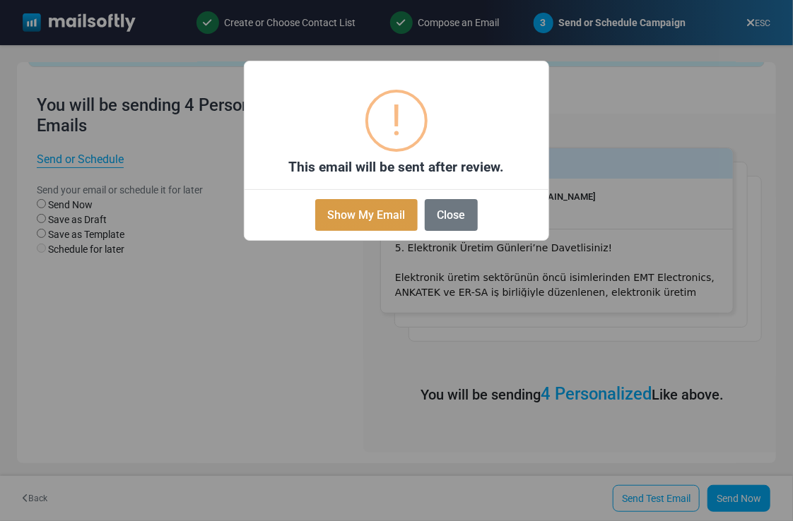
click at [386, 216] on button "Show My Email" at bounding box center [366, 215] width 102 height 32
